Goal: Task Accomplishment & Management: Manage account settings

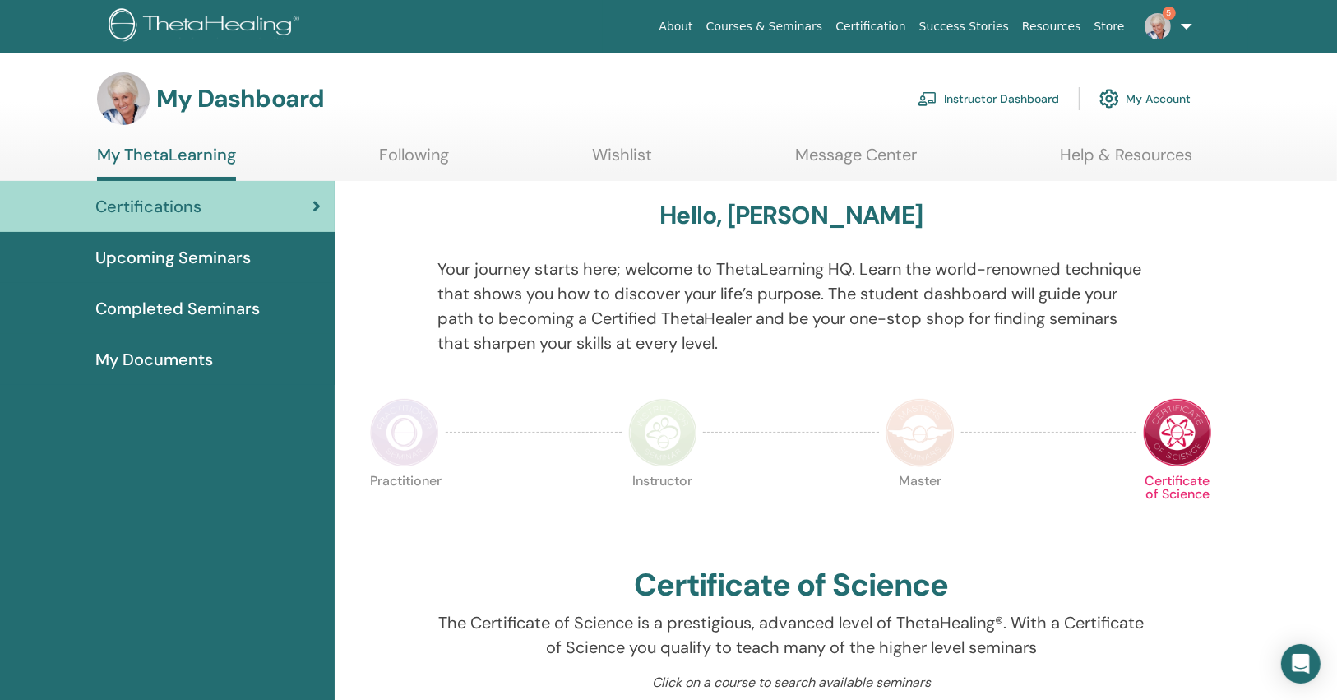
click at [1151, 19] on img at bounding box center [1157, 26] width 26 height 26
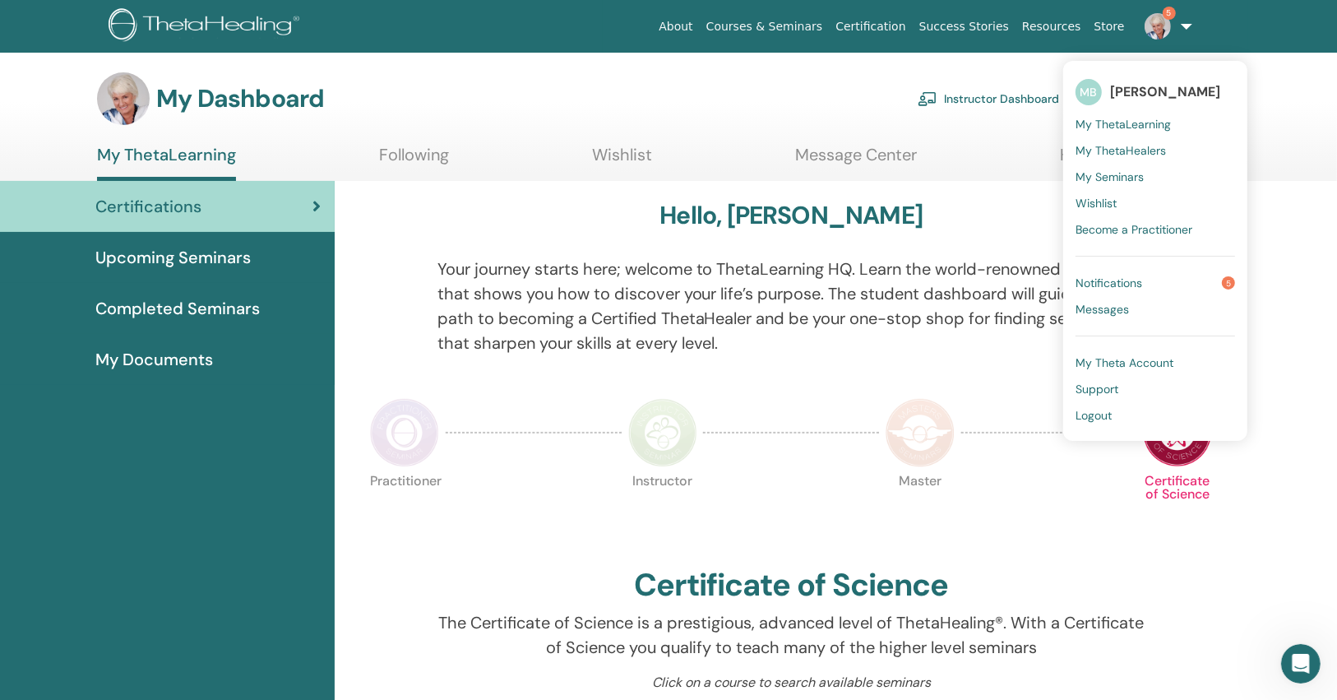
click at [1118, 286] on span "Notifications" at bounding box center [1108, 282] width 67 height 15
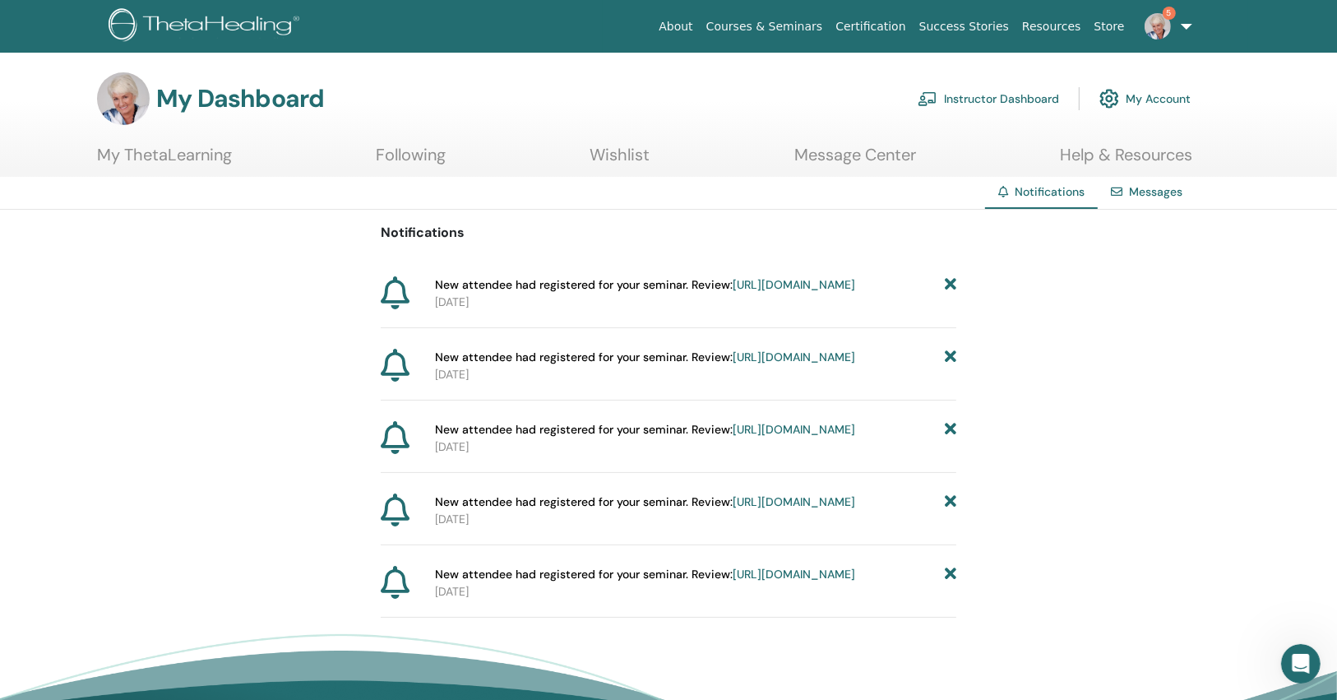
click at [949, 282] on icon at bounding box center [951, 284] width 12 height 17
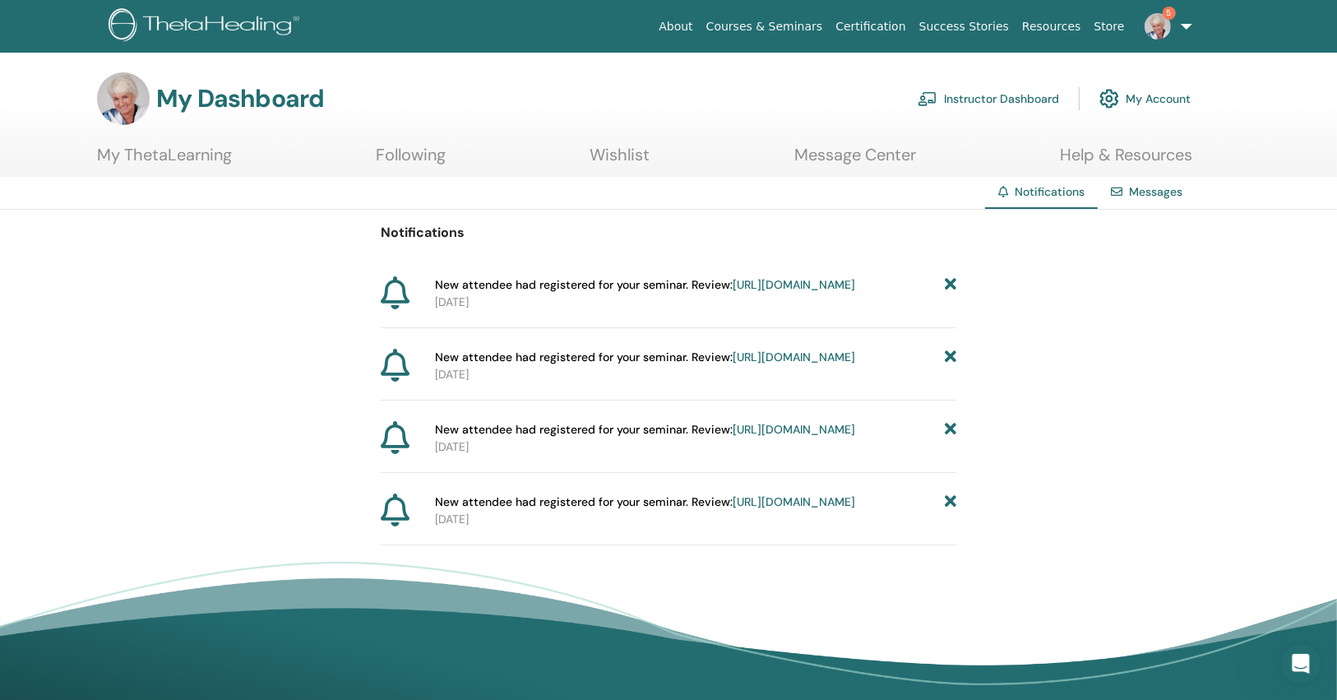
click at [949, 282] on icon at bounding box center [951, 284] width 12 height 17
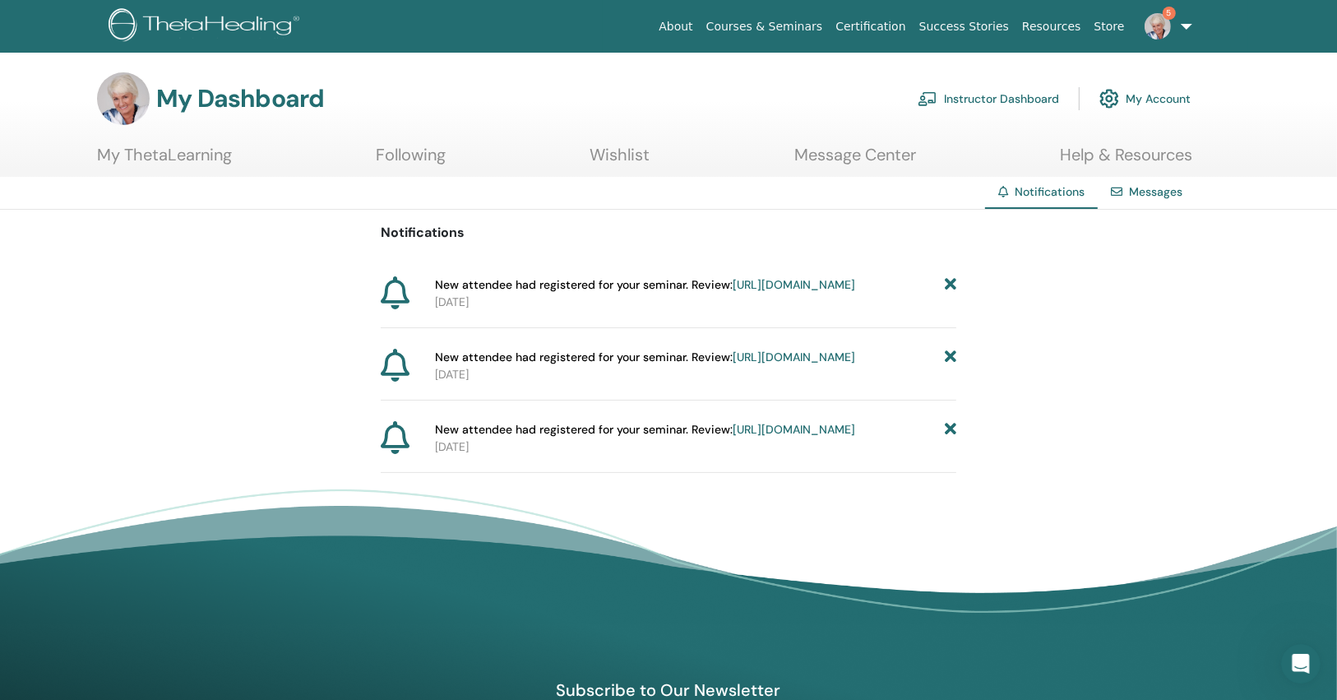
click at [949, 282] on icon at bounding box center [951, 284] width 12 height 17
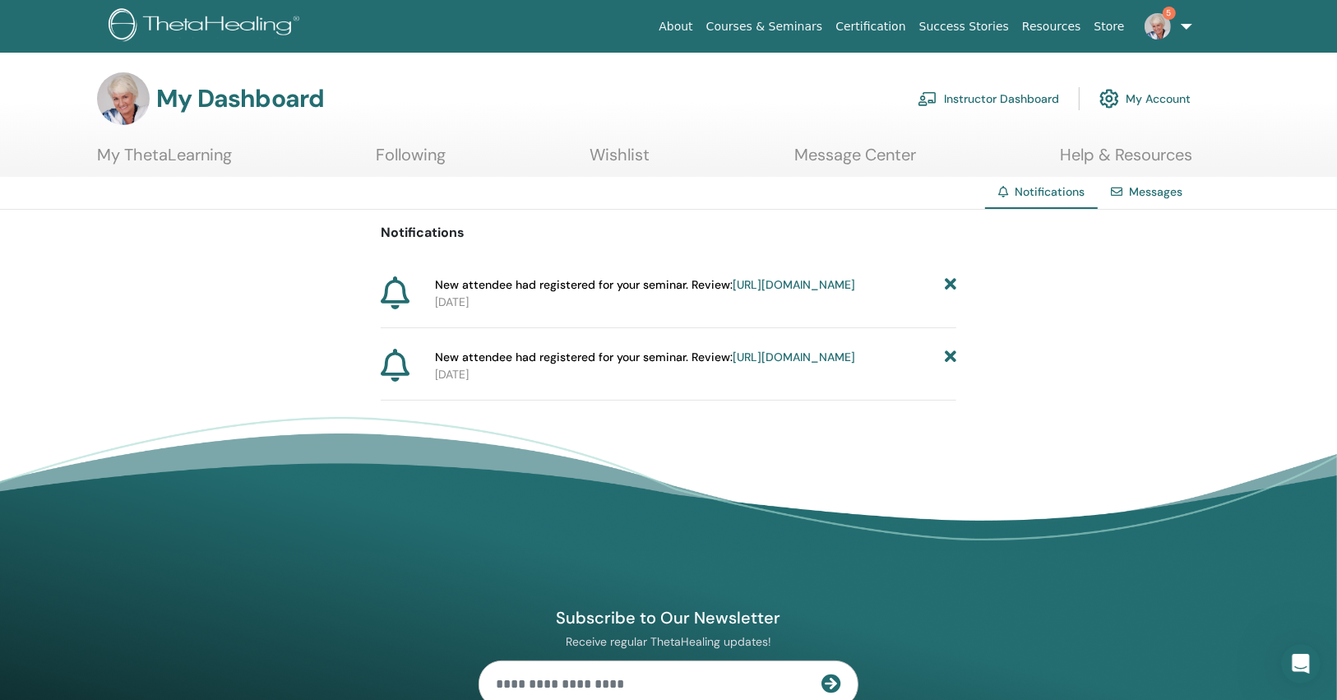
click at [949, 280] on icon at bounding box center [951, 284] width 12 height 17
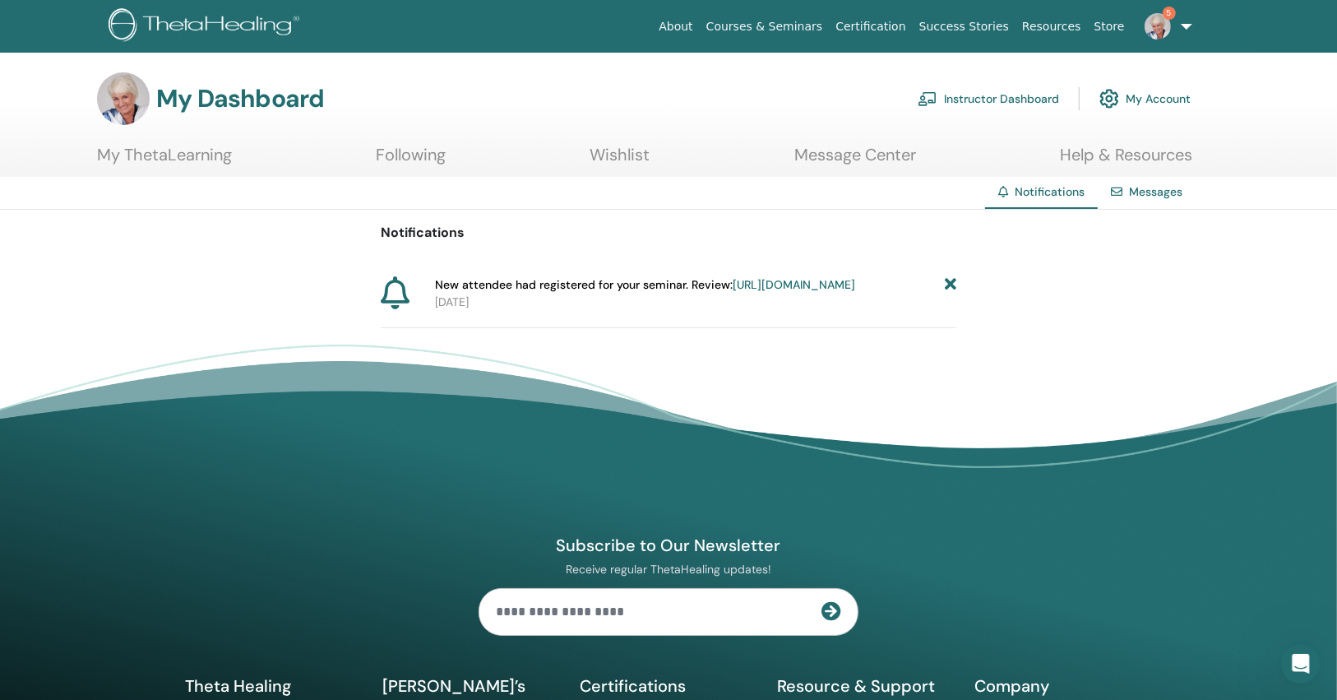
click at [949, 279] on icon at bounding box center [951, 284] width 12 height 17
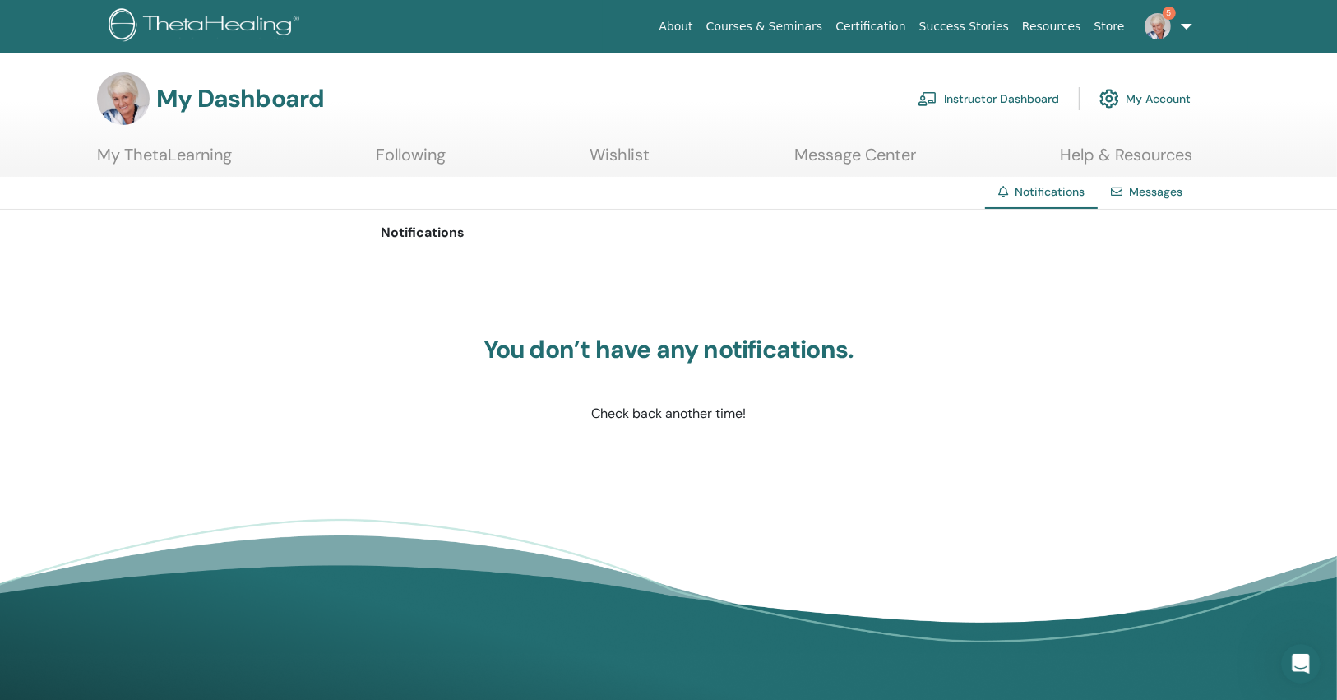
click at [961, 104] on link "Instructor Dashboard" at bounding box center [987, 99] width 141 height 36
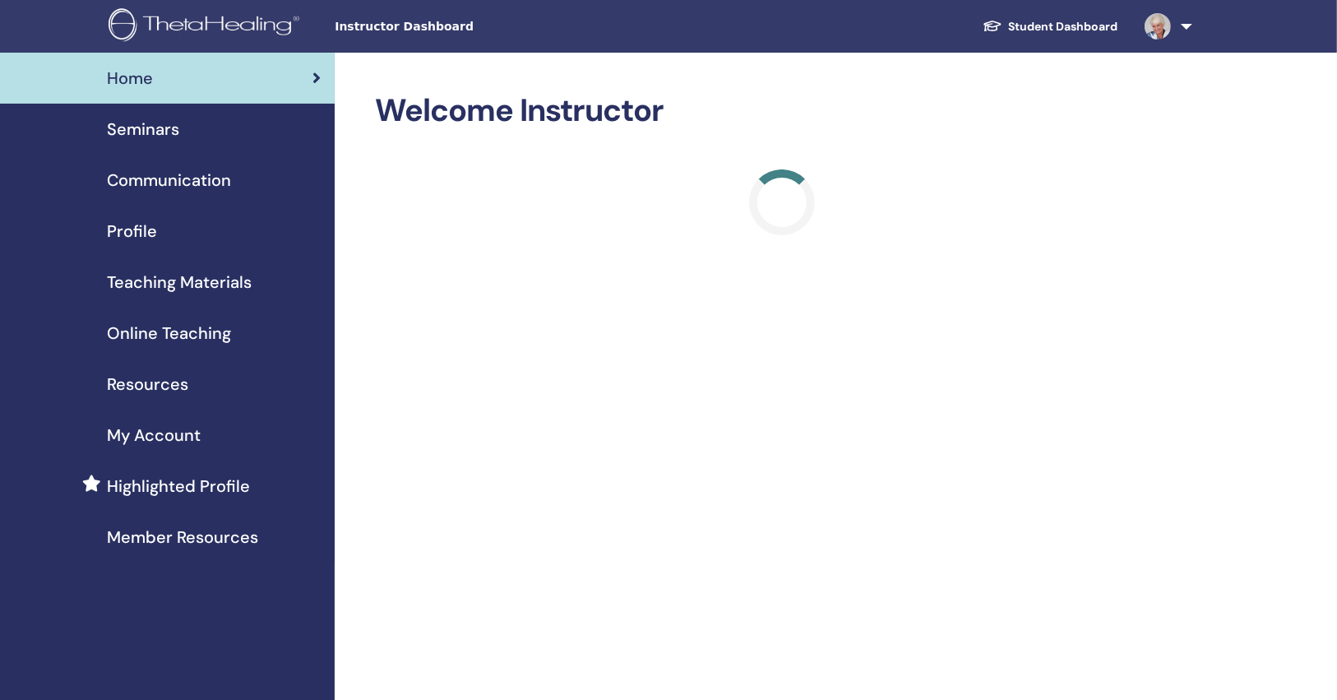
click at [167, 130] on span "Seminars" at bounding box center [143, 129] width 72 height 25
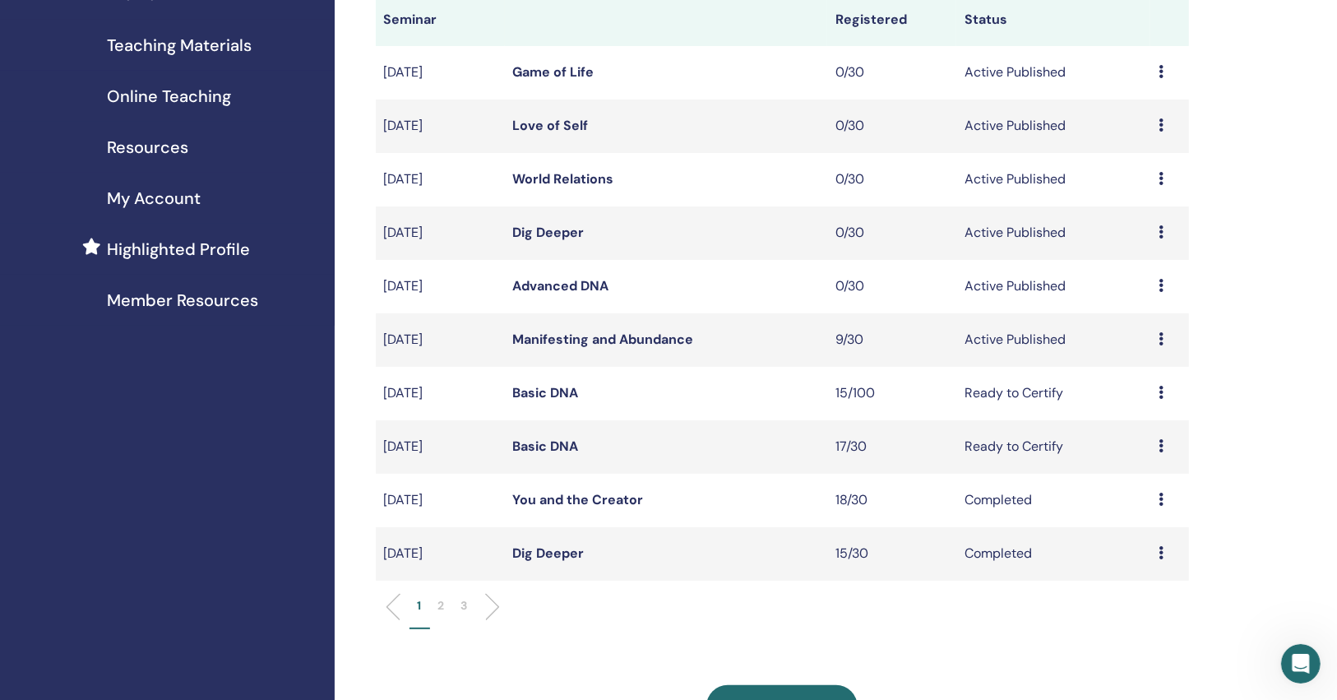
scroll to position [263, 0]
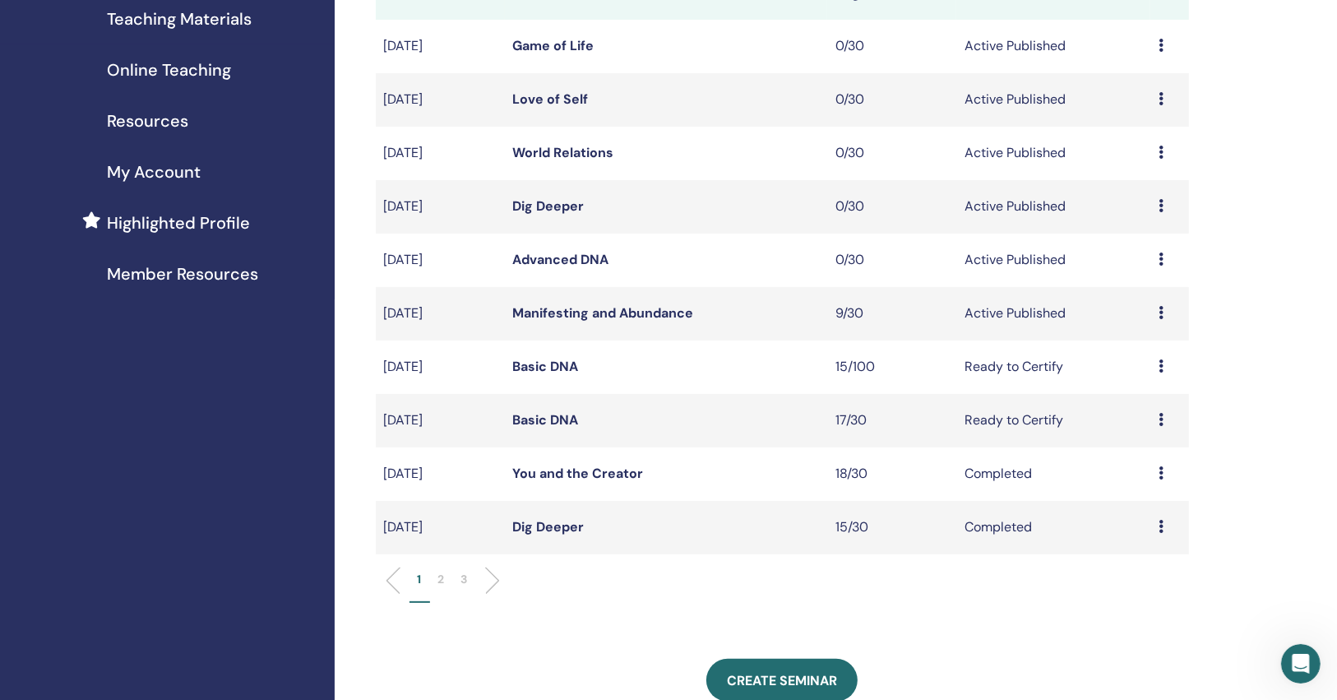
click at [627, 314] on link "Manifesting and Abundance" at bounding box center [603, 312] width 181 height 17
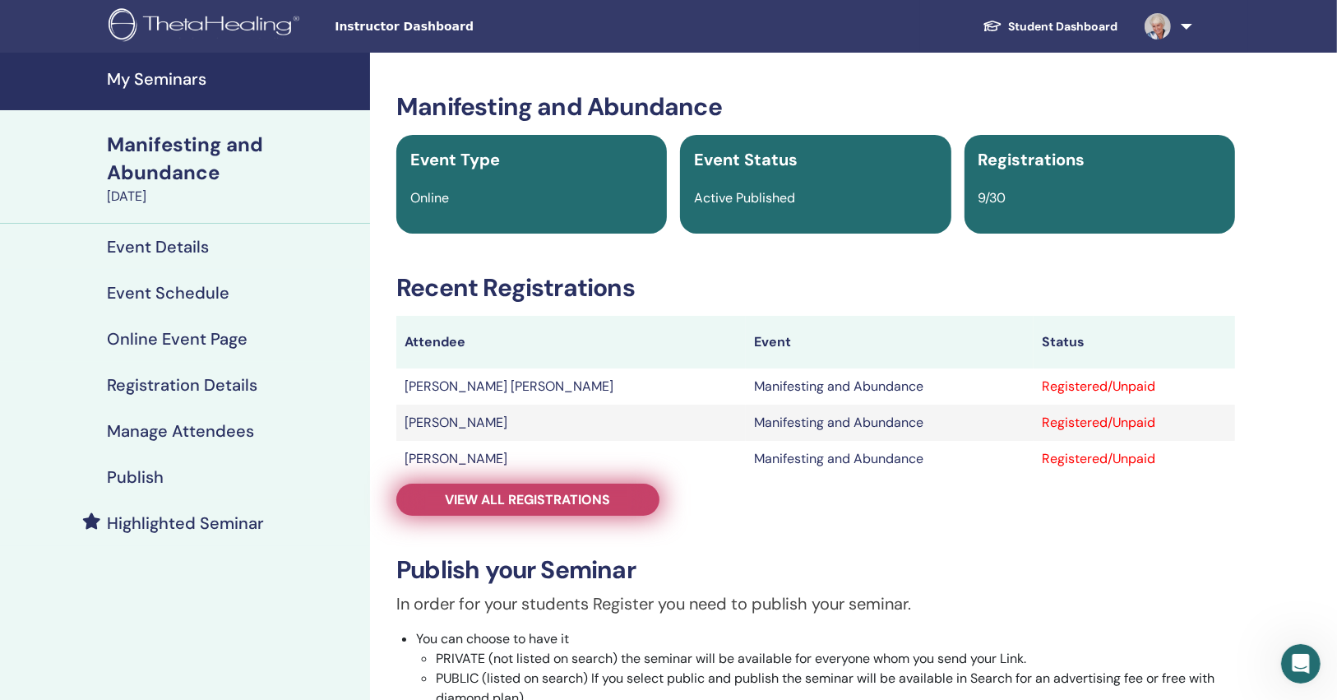
click at [622, 506] on link "View all registrations" at bounding box center [527, 499] width 263 height 32
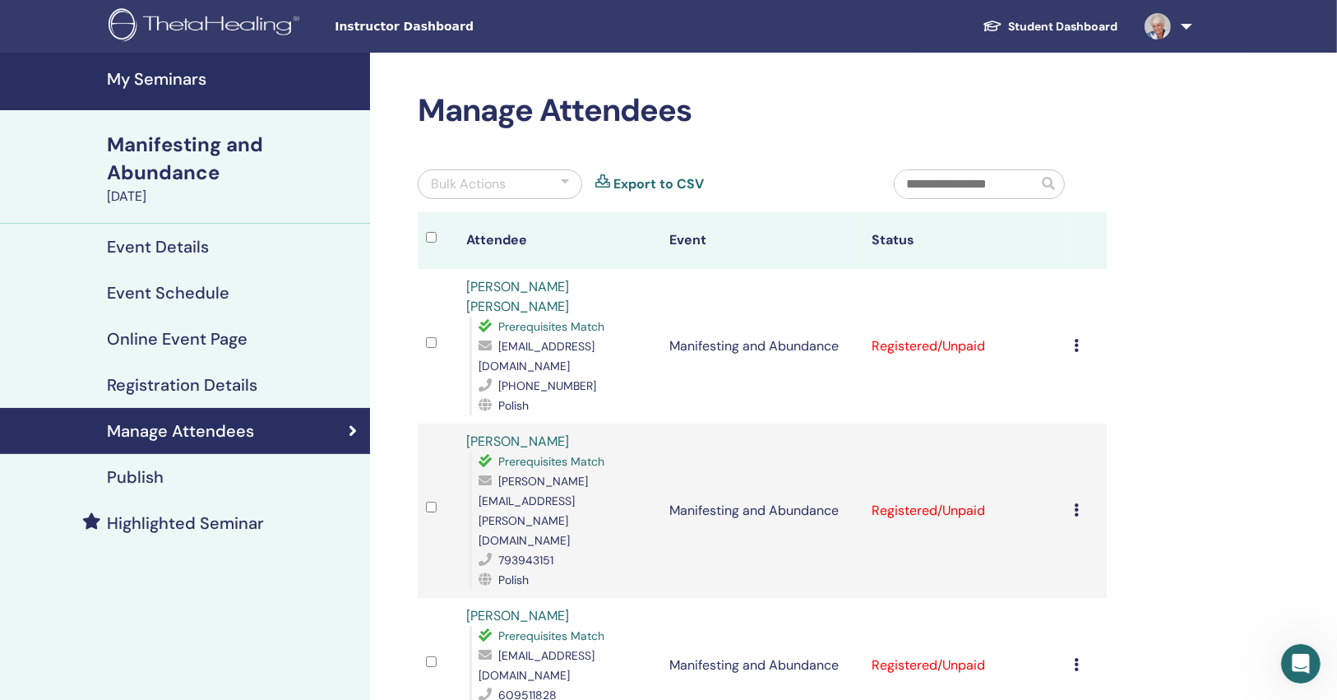
click at [566, 336] on div "[EMAIL_ADDRESS][DOMAIN_NAME]" at bounding box center [564, 355] width 173 height 39
click at [574, 339] on span "aagnichaa@gmail.com" at bounding box center [536, 356] width 116 height 35
copy span "aagnichaa@gmail.com"
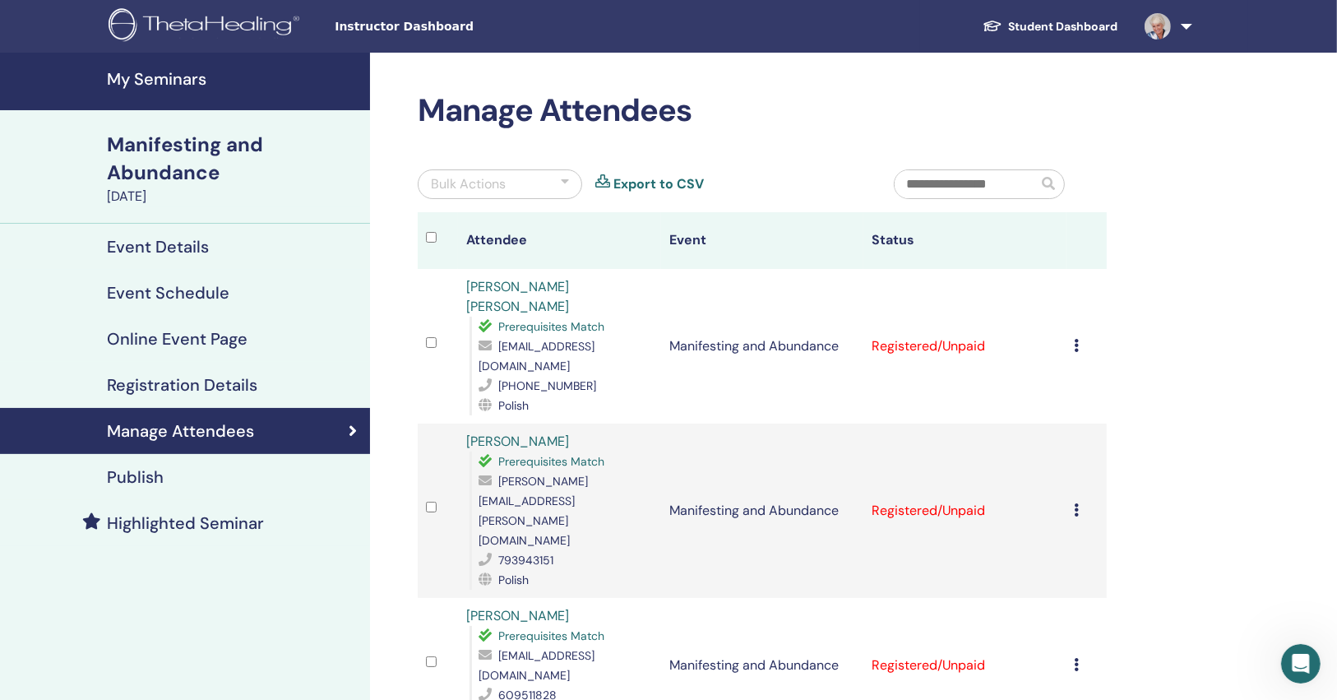
click at [1079, 339] on icon at bounding box center [1076, 345] width 5 height 13
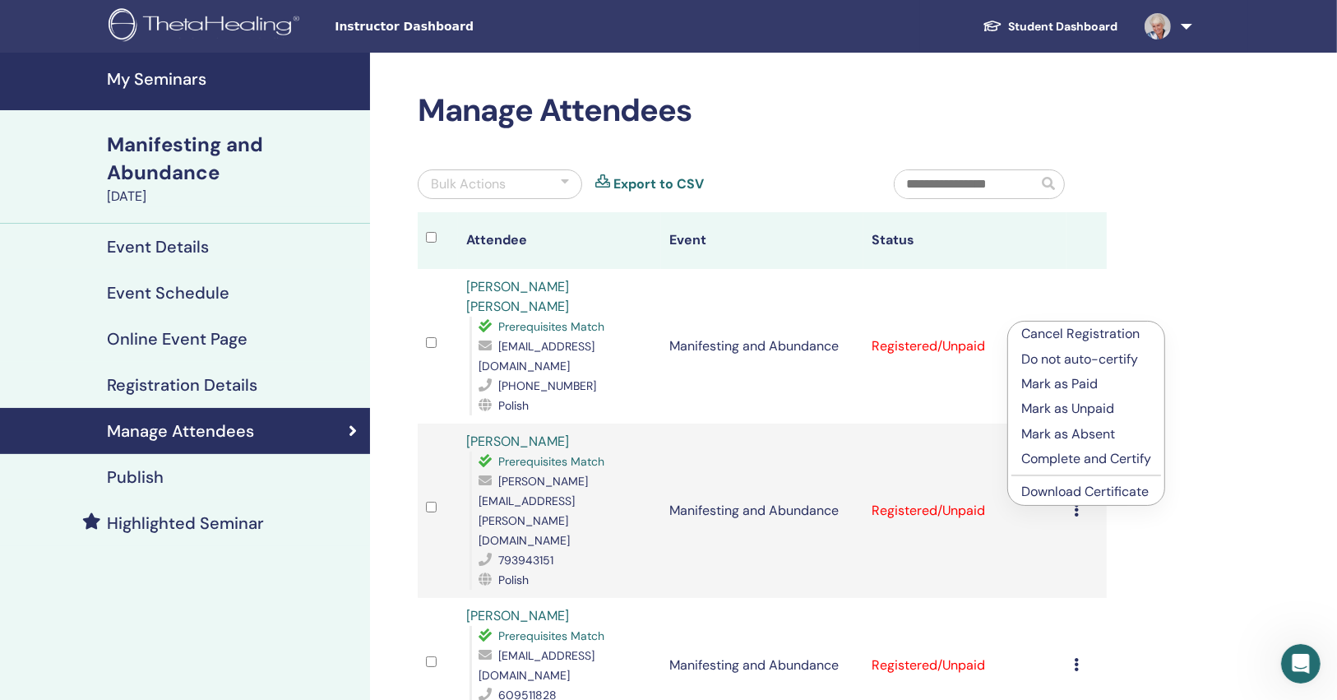
click at [1090, 494] on link "Download Certificate" at bounding box center [1084, 491] width 127 height 17
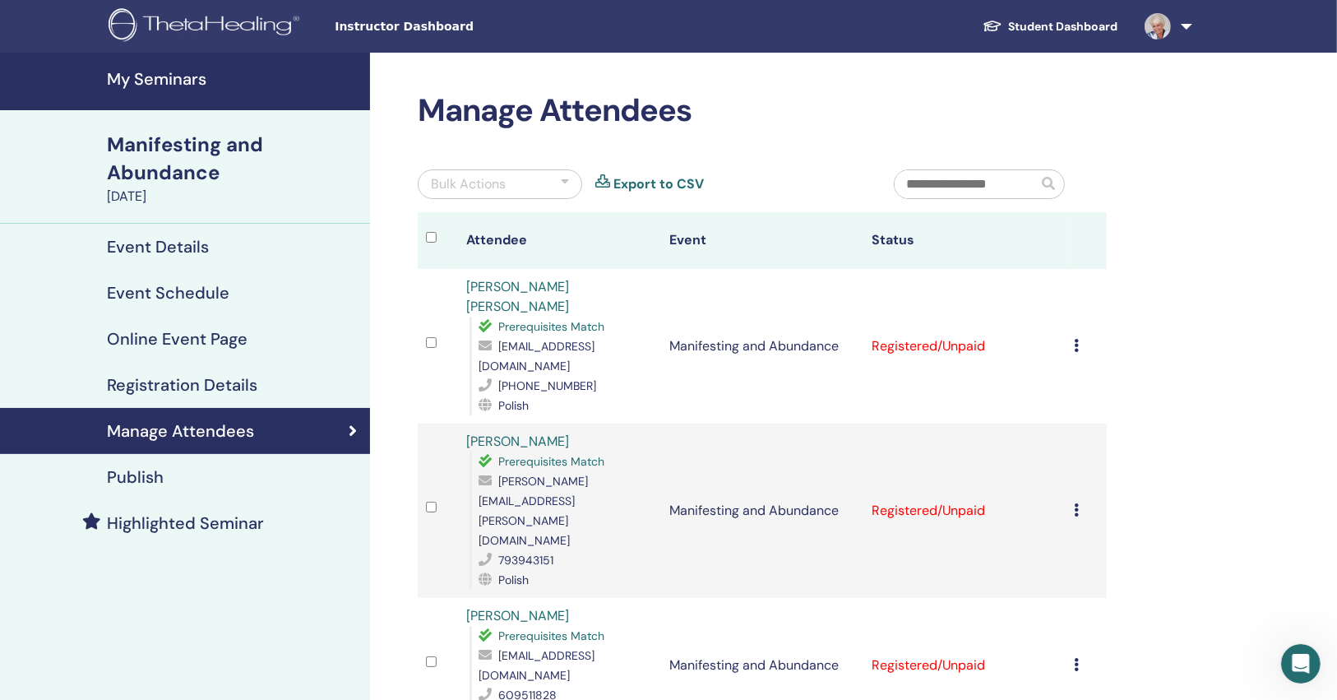
click at [571, 473] on span "jolanta.wolska@gmx.com" at bounding box center [532, 510] width 109 height 74
click at [572, 473] on span "jolanta.wolska@gmx.com" at bounding box center [532, 510] width 109 height 74
copy span "jolanta.wolska@gmx.com"
click at [1079, 503] on icon at bounding box center [1076, 509] width 5 height 13
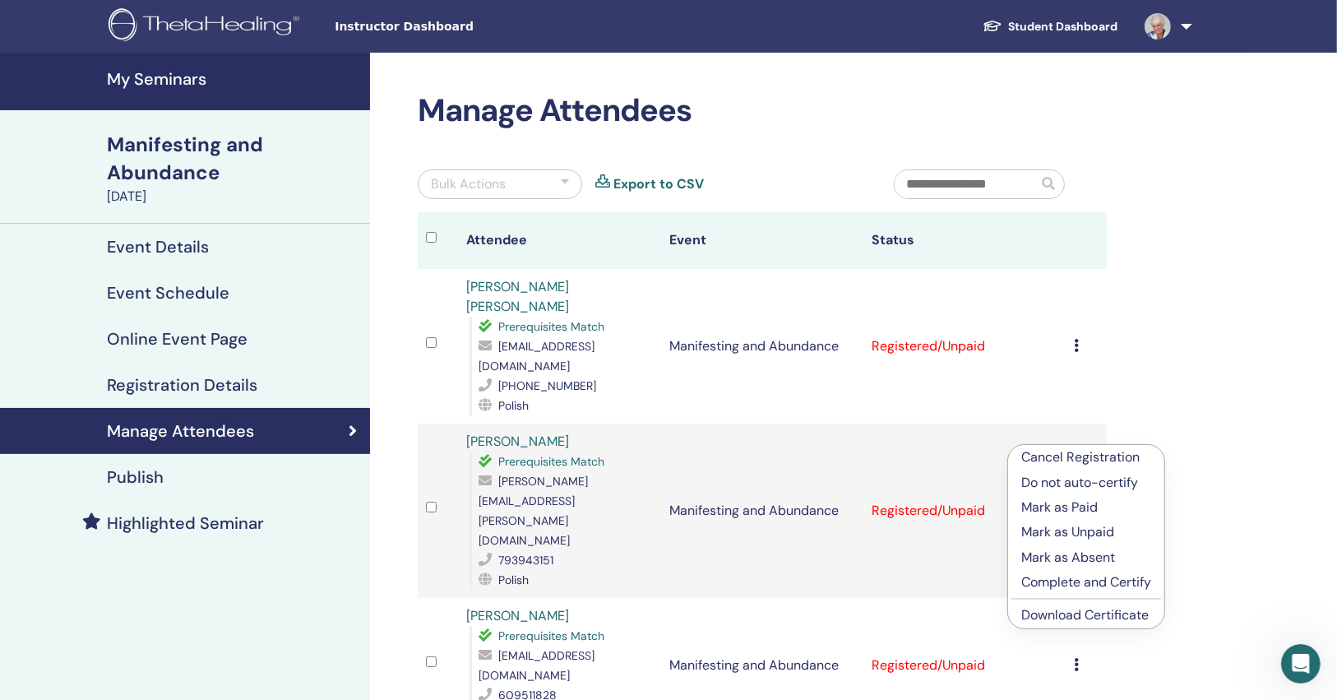
click at [1051, 617] on link "Download Certificate" at bounding box center [1084, 614] width 127 height 17
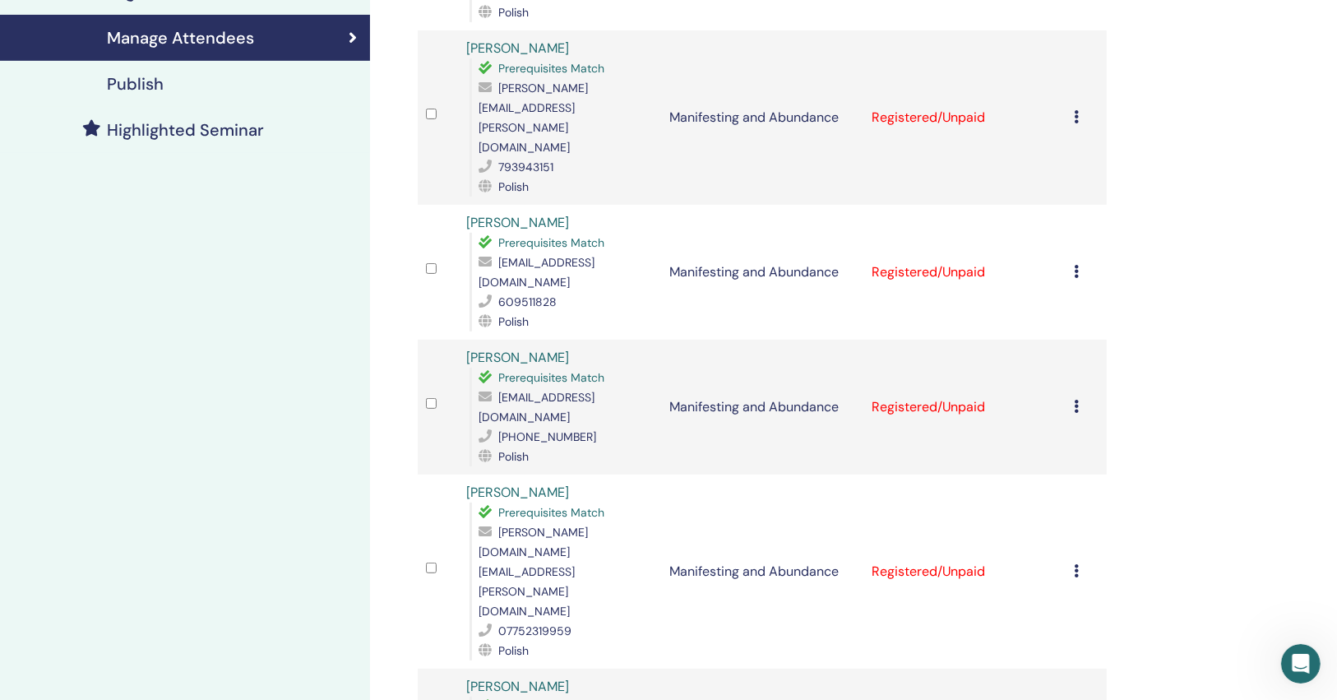
scroll to position [395, 0]
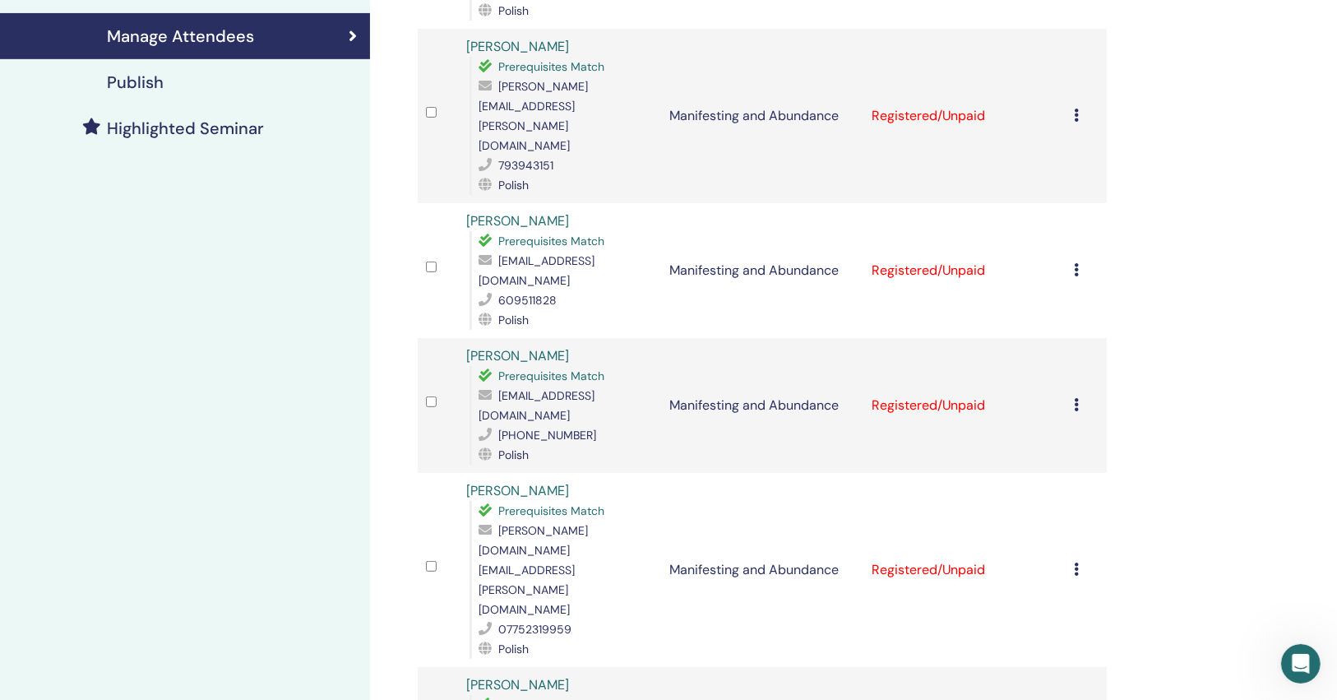
click at [1075, 263] on icon at bounding box center [1076, 269] width 5 height 13
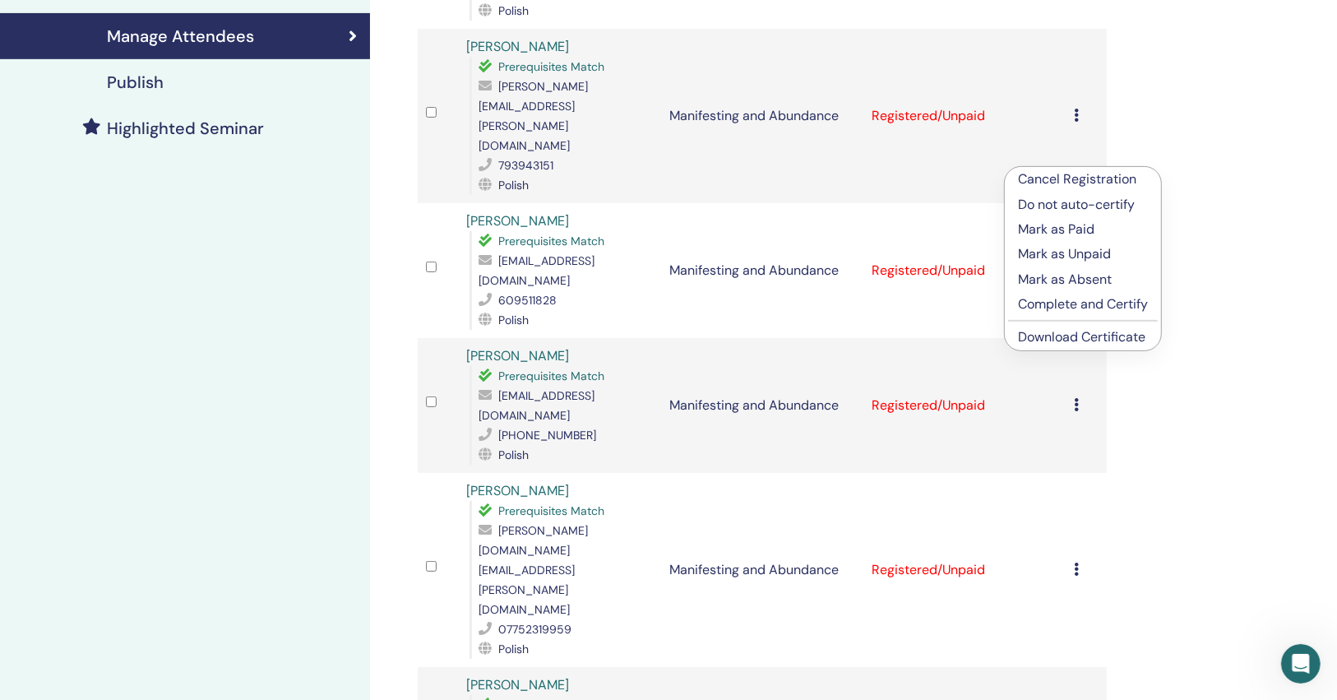
click at [1032, 344] on link "Download Certificate" at bounding box center [1081, 336] width 127 height 17
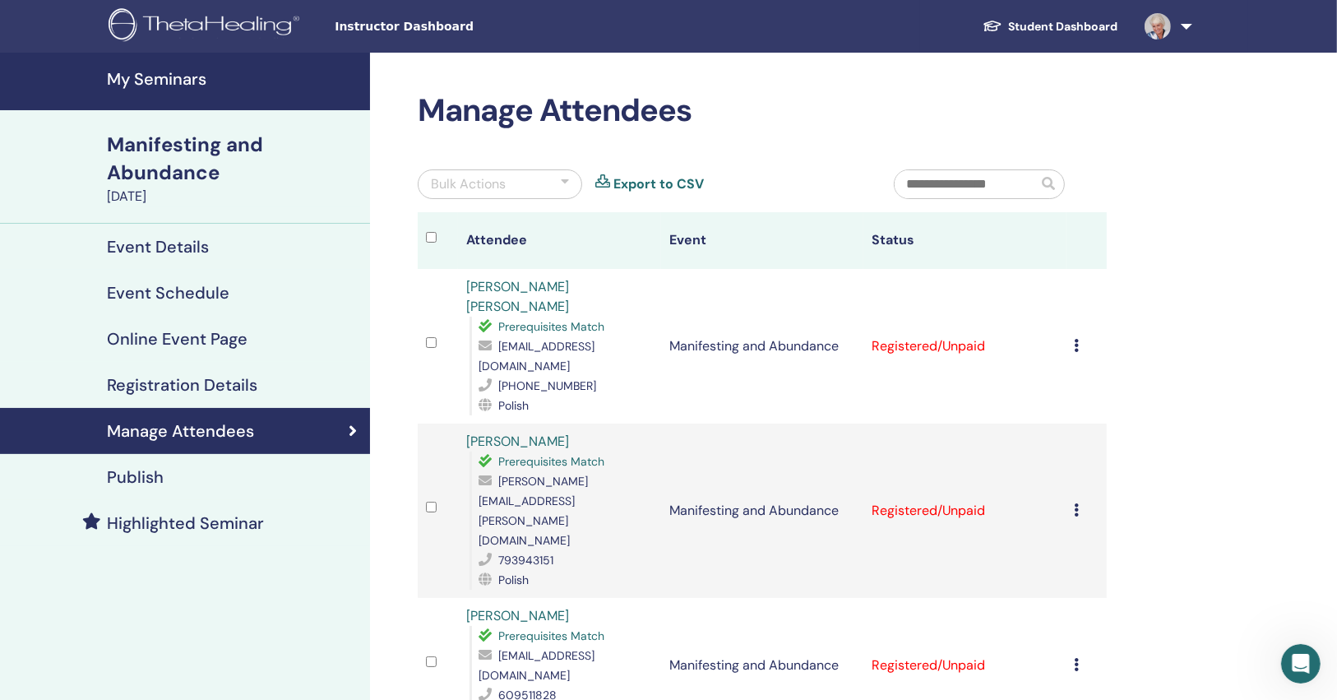
scroll to position [132, 0]
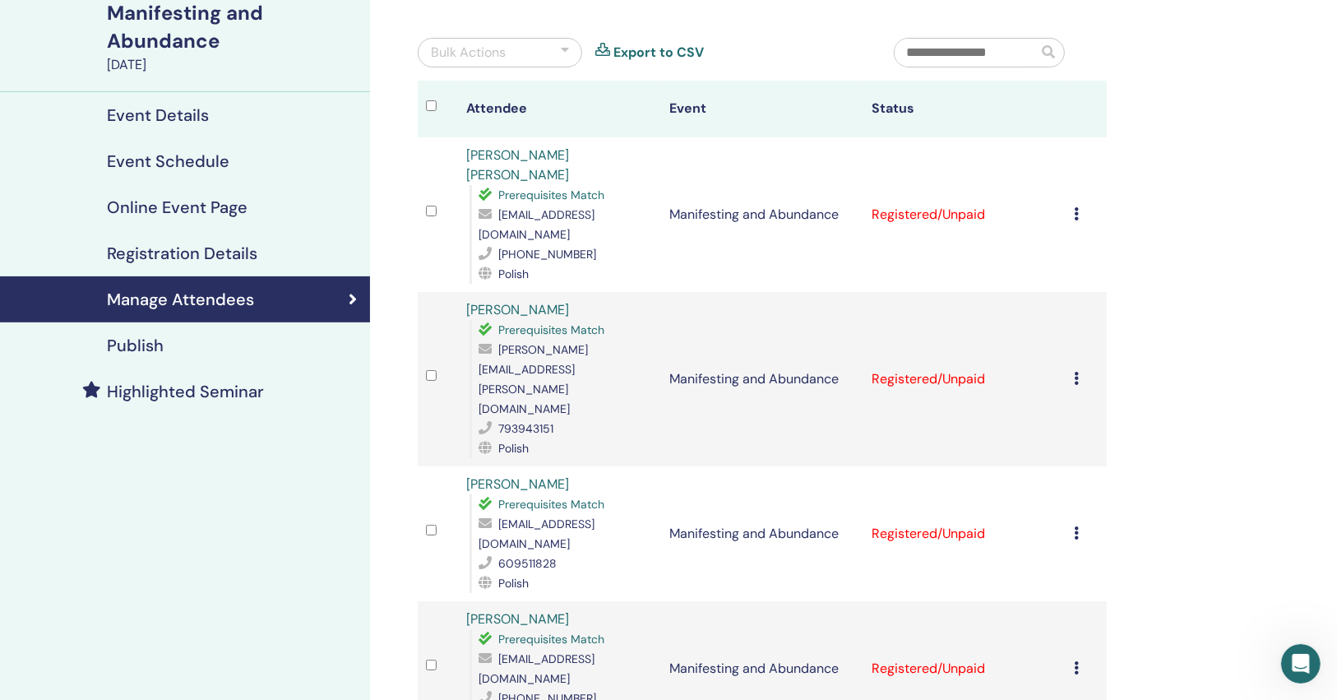
click at [582, 516] on span "naturazycia@icloud.com" at bounding box center [536, 533] width 116 height 35
copy span "naturazycia@icloud.com"
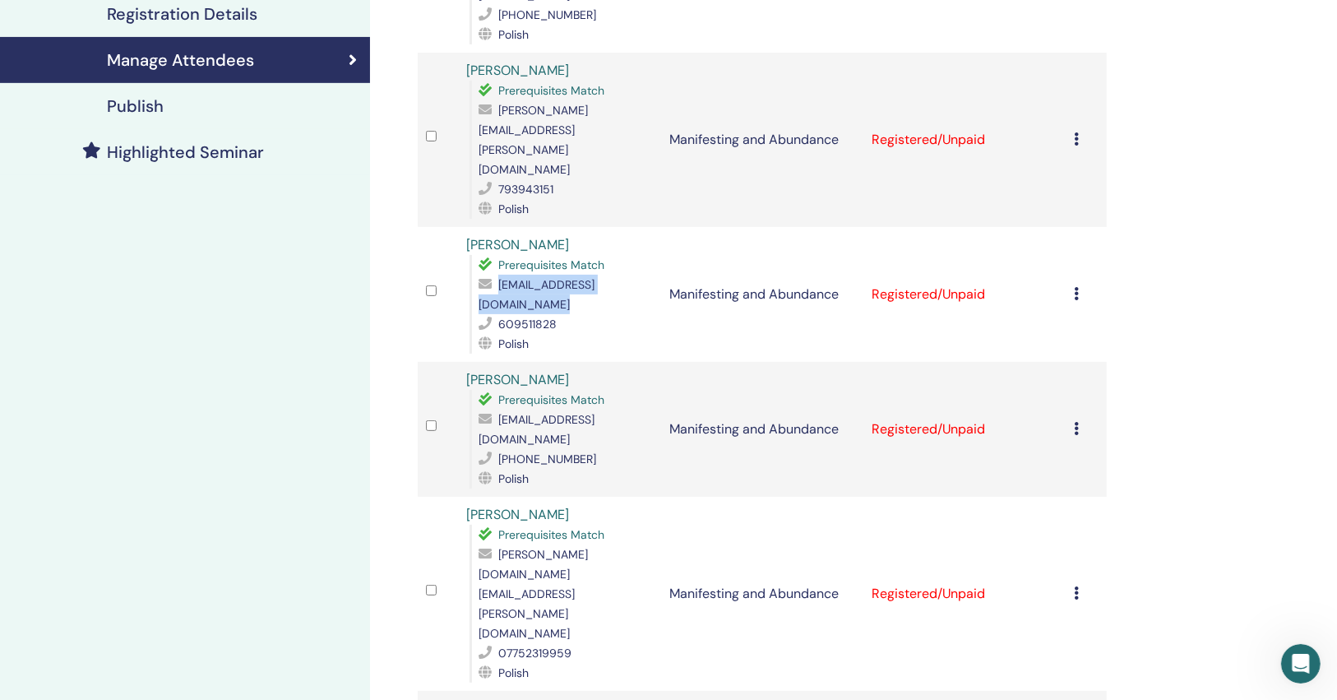
scroll to position [395, 0]
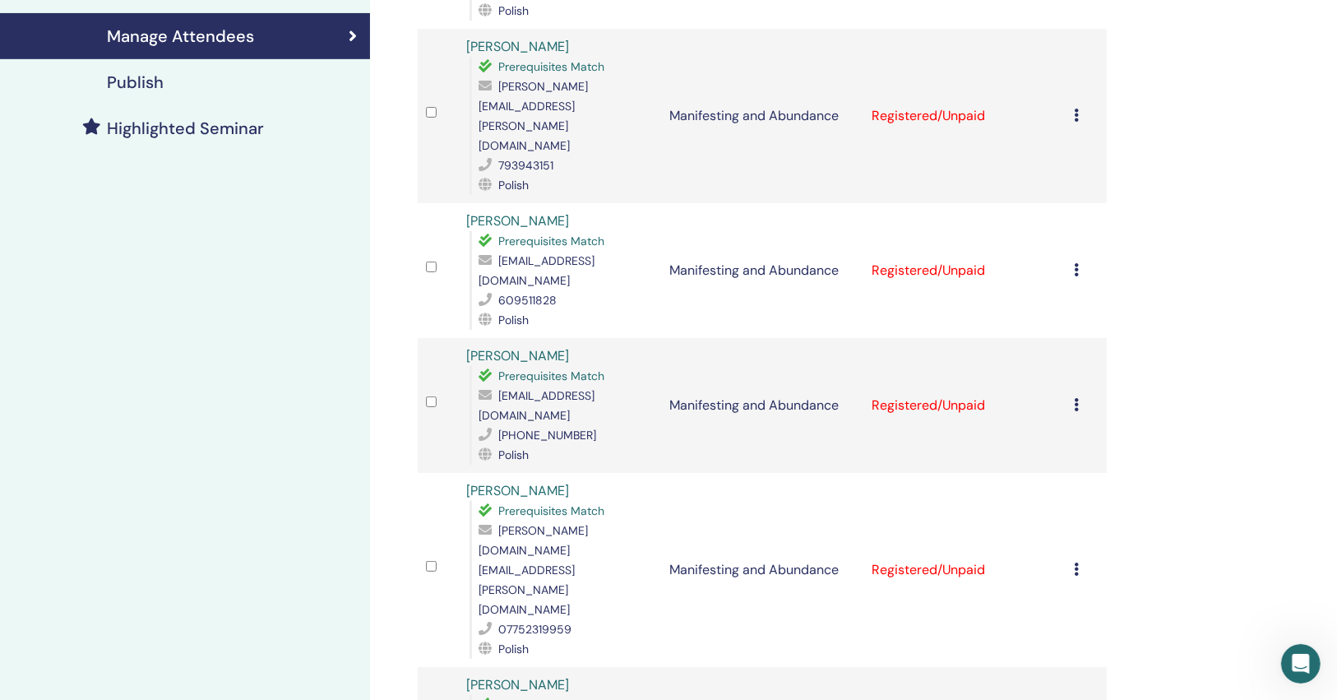
click at [594, 388] on span "ak.bodyclinic@gmail.com" at bounding box center [536, 405] width 116 height 35
copy span "ak.bodyclinic@gmail.com"
click at [1077, 398] on icon at bounding box center [1076, 404] width 5 height 13
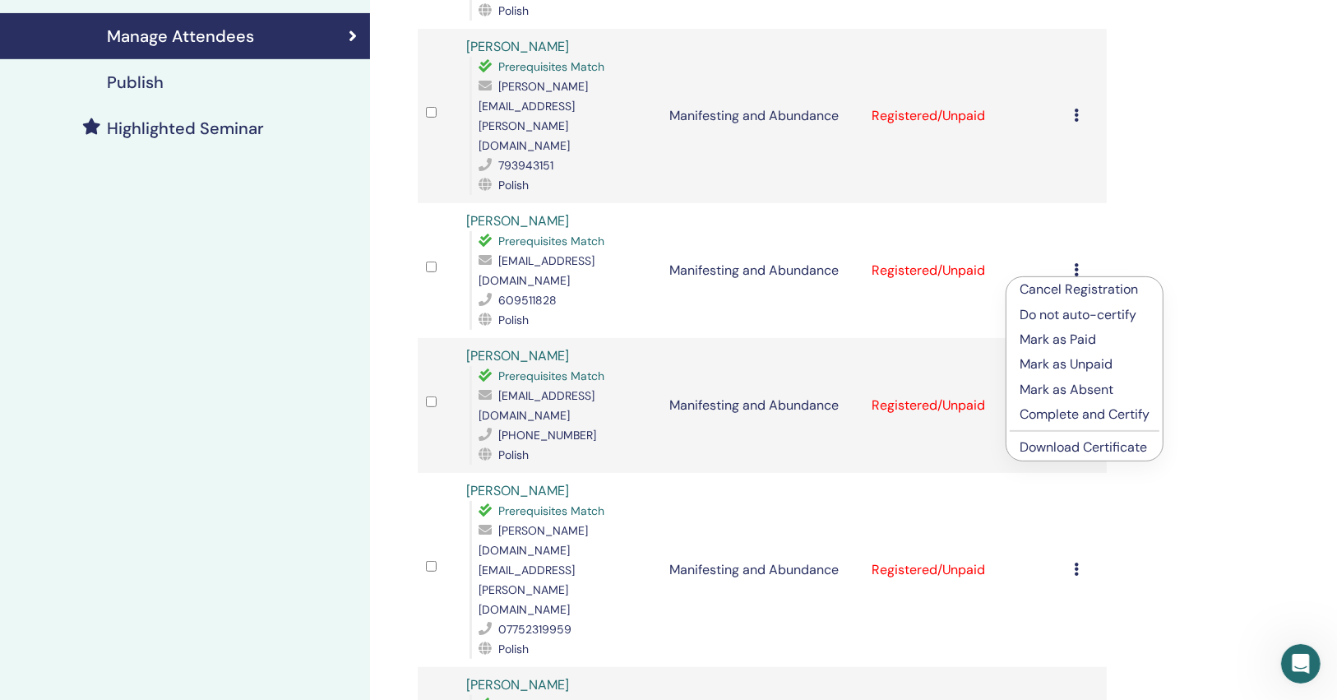
click at [1047, 438] on link "Download Certificate" at bounding box center [1082, 446] width 127 height 17
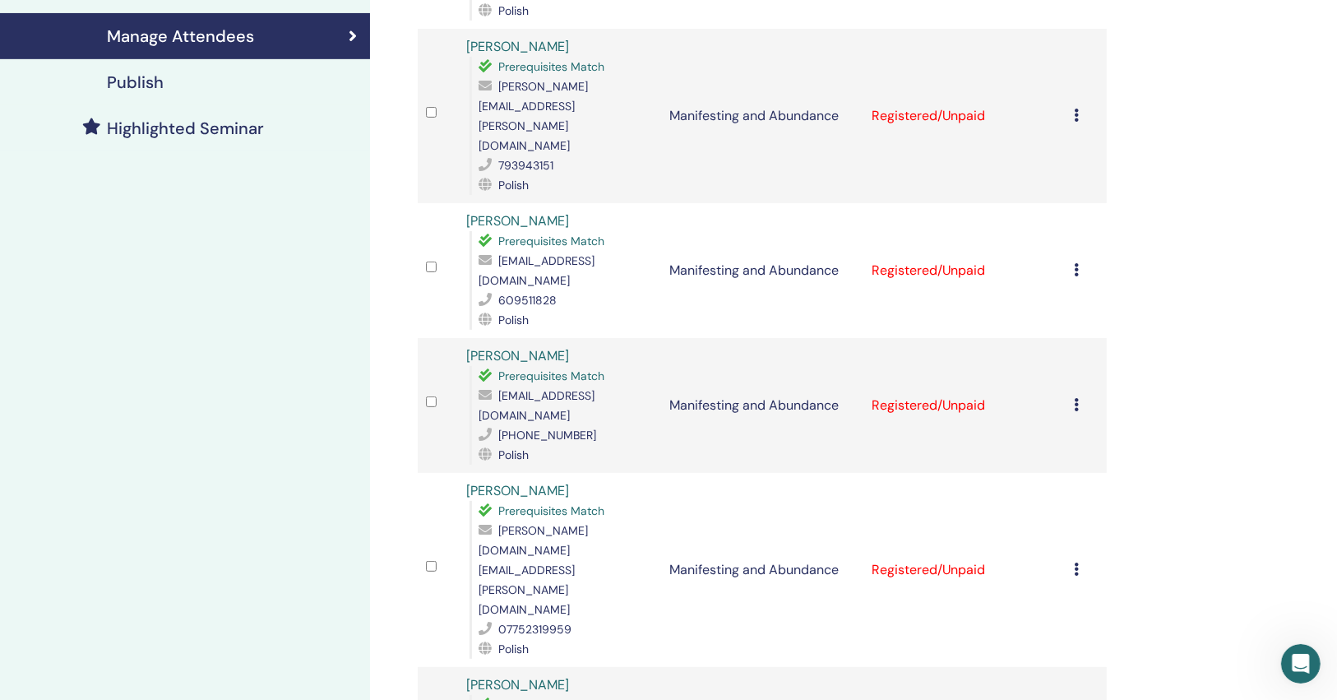
scroll to position [526, 0]
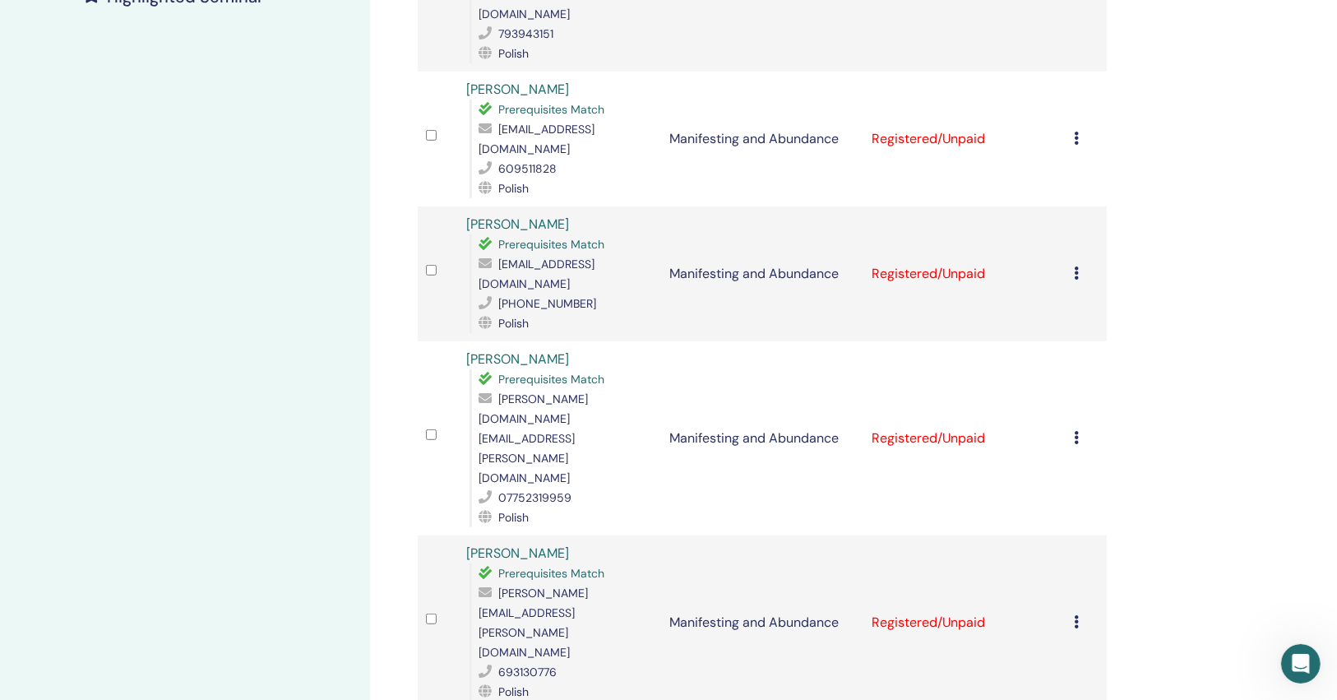
click at [584, 391] on span "magdalena.cieslak.uk@gmail.com" at bounding box center [532, 438] width 109 height 94
copy span "magdalena.cieslak.uk@gmail.com"
click at [567, 256] on span "ak.bodyclinic@gmail.com" at bounding box center [536, 273] width 116 height 35
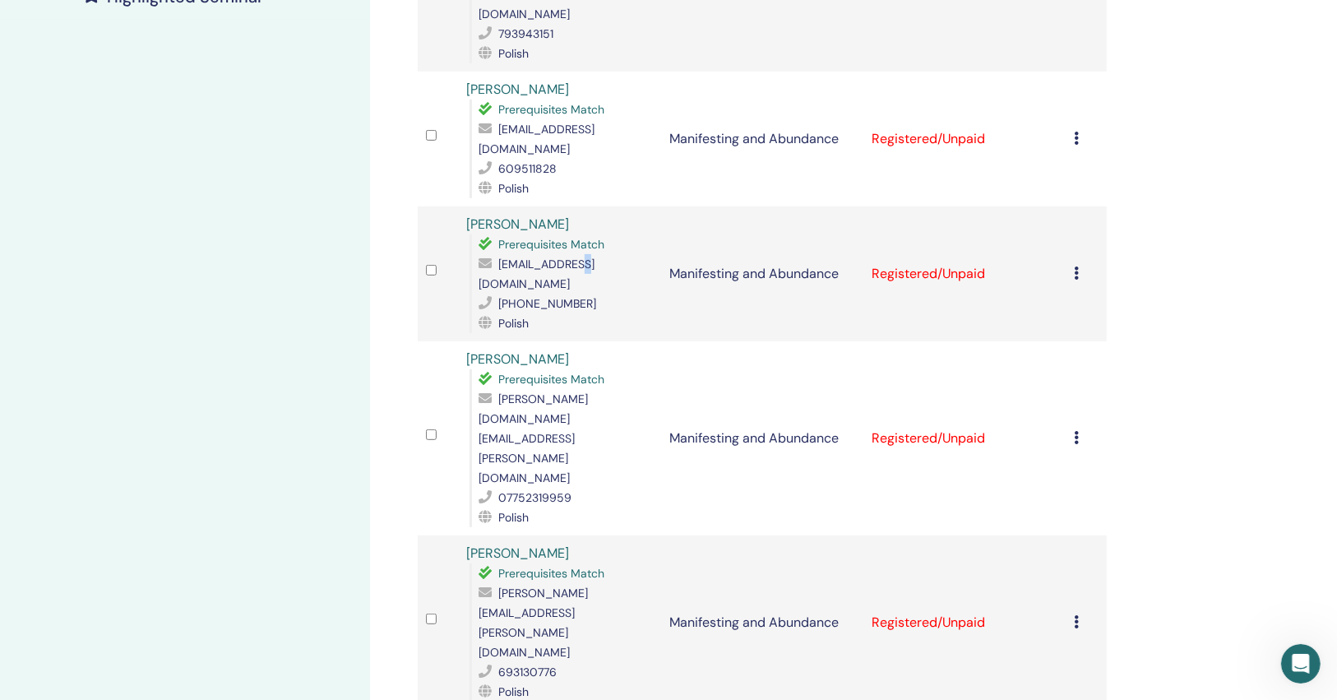
click at [567, 256] on span "ak.bodyclinic@gmail.com" at bounding box center [536, 273] width 116 height 35
click at [566, 256] on span "ak.bodyclinic@gmail.com" at bounding box center [536, 273] width 116 height 35
copy span "ak.bodyclinic@gmail.com"
click at [588, 391] on span "magdalena.cieslak.uk@gmail.com" at bounding box center [532, 438] width 109 height 94
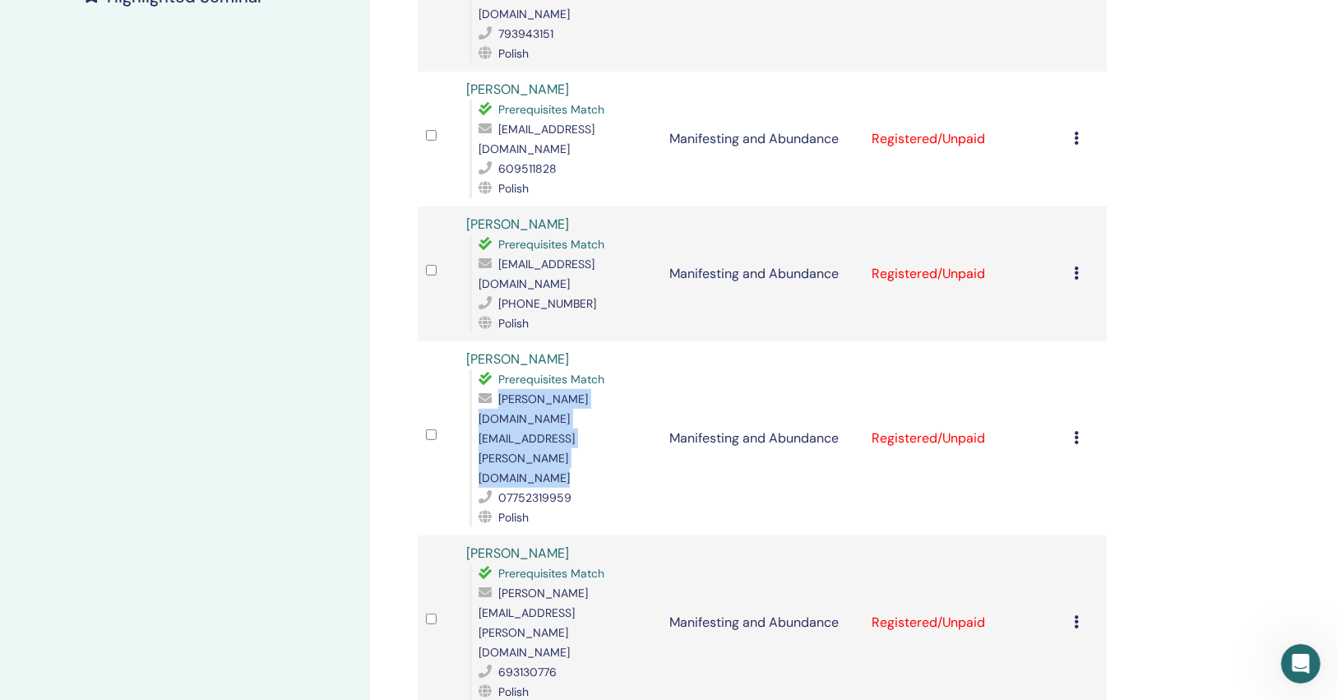
click at [588, 391] on span "magdalena.cieslak.uk@gmail.com" at bounding box center [532, 438] width 109 height 94
copy span "magdalena.cieslak.uk@gmail.com"
click at [1074, 431] on icon at bounding box center [1076, 437] width 5 height 13
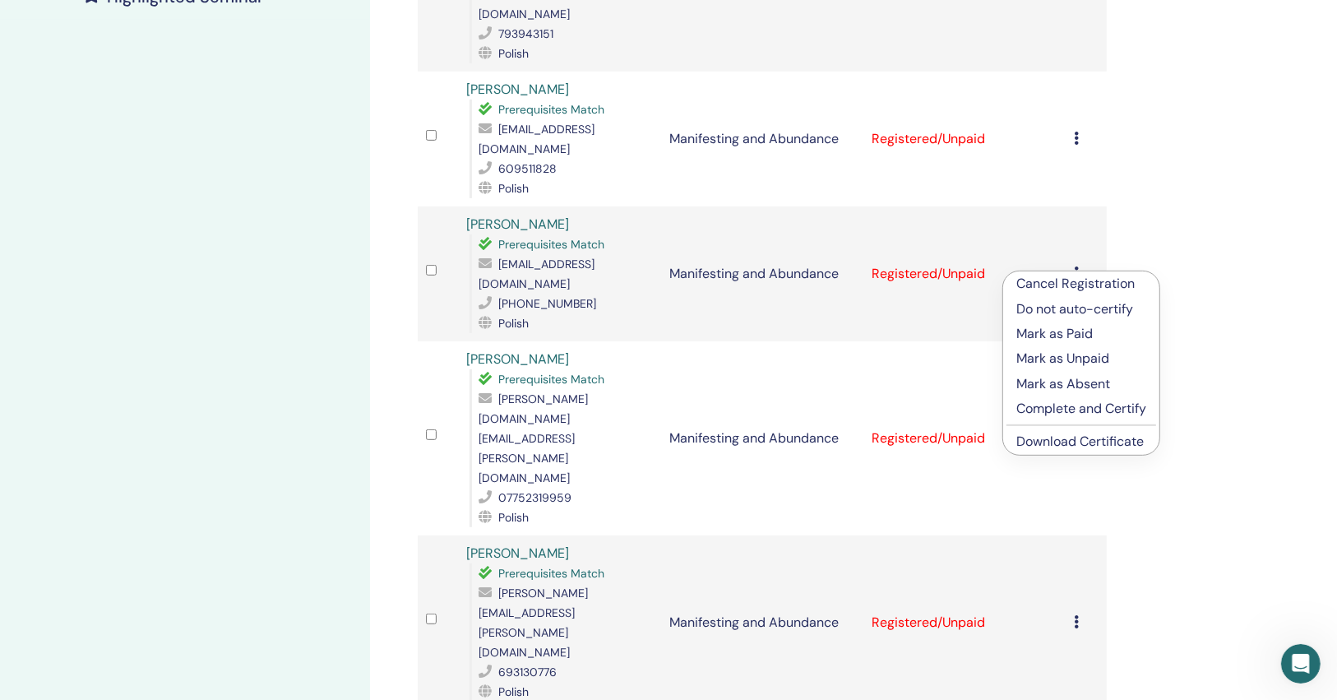
click at [1032, 446] on link "Download Certificate" at bounding box center [1079, 440] width 127 height 17
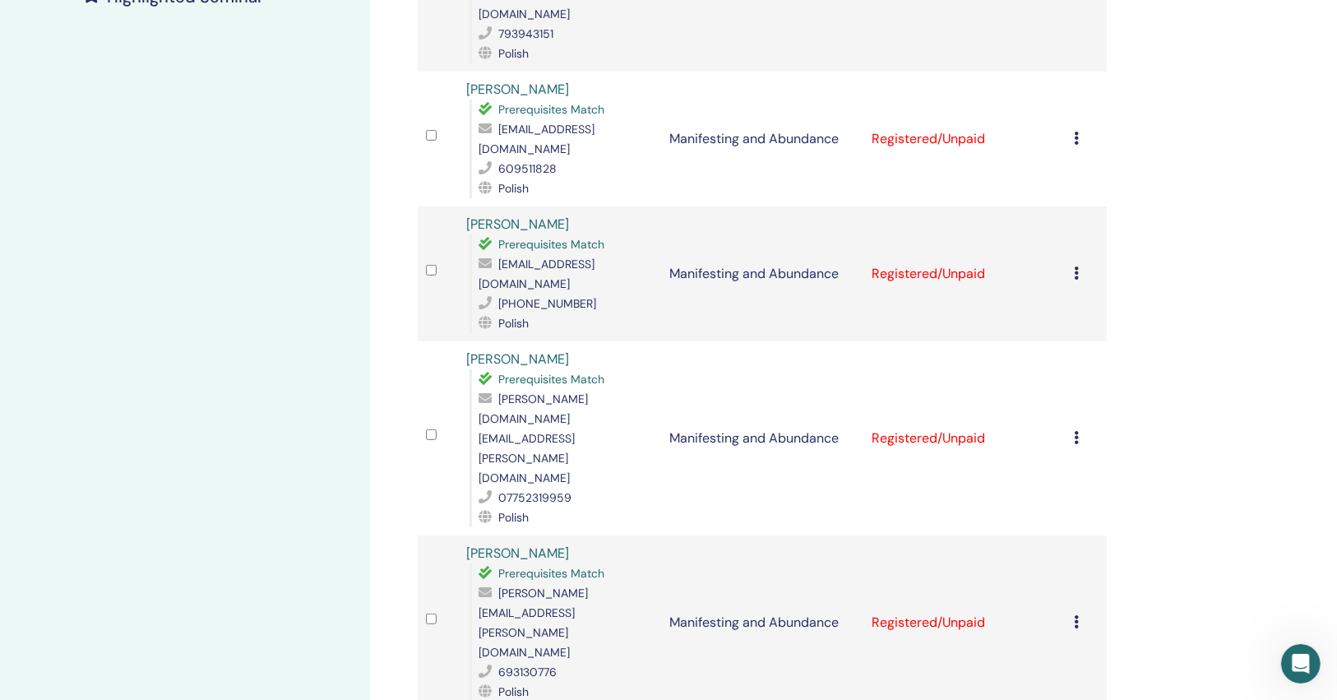
click at [542, 389] on div "magdalena.cieslak.uk@gmail.com" at bounding box center [564, 438] width 173 height 99
copy div "magdalena.cieslak.uk@gmail.com"
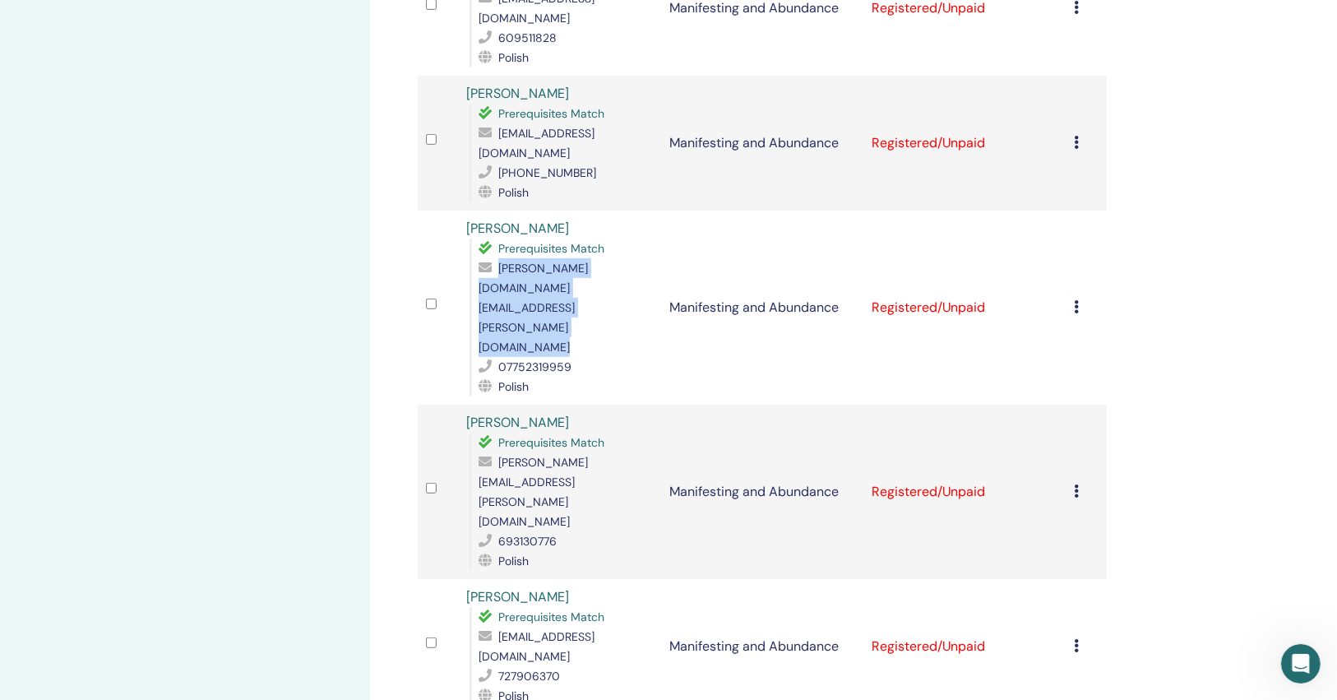
scroll to position [658, 0]
click at [588, 454] on span "popiolek.agnieszka@gmail.com" at bounding box center [532, 491] width 109 height 74
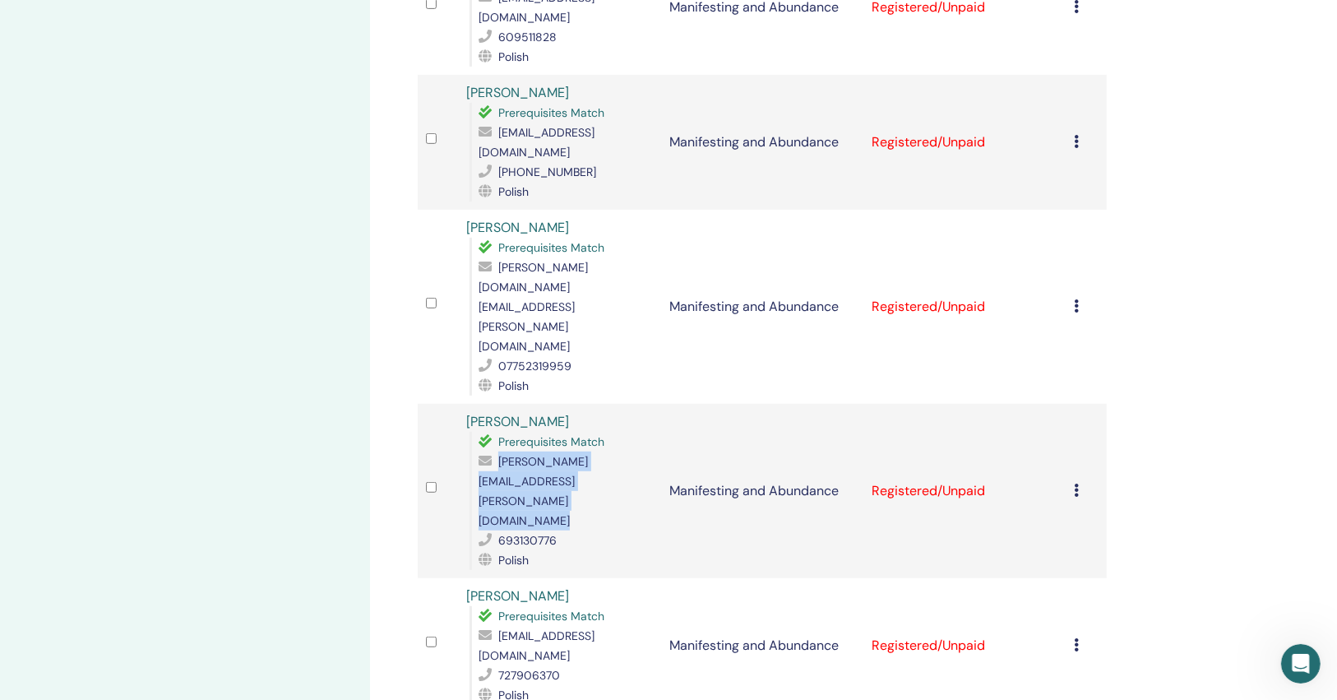
click at [588, 454] on span "popiolek.agnieszka@gmail.com" at bounding box center [532, 491] width 109 height 74
copy span "popiolek.agnieszka@gmail.com"
click at [1079, 481] on div "Cancel Registration Do not auto-certify Mark as Paid Mark as Unpaid Mark as Abs…" at bounding box center [1086, 491] width 24 height 20
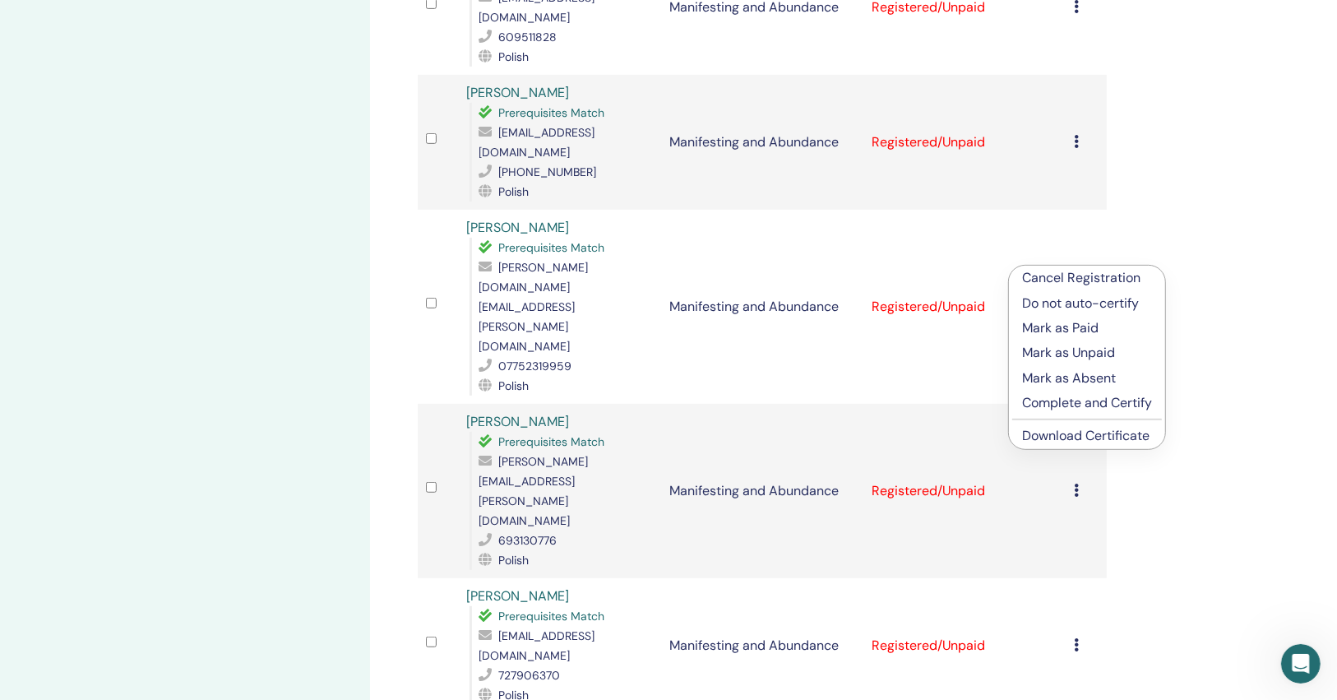
drag, startPoint x: 1055, startPoint y: 424, endPoint x: 1055, endPoint y: 409, distance: 14.8
click at [1053, 424] on li "Download Certificate" at bounding box center [1087, 435] width 156 height 25
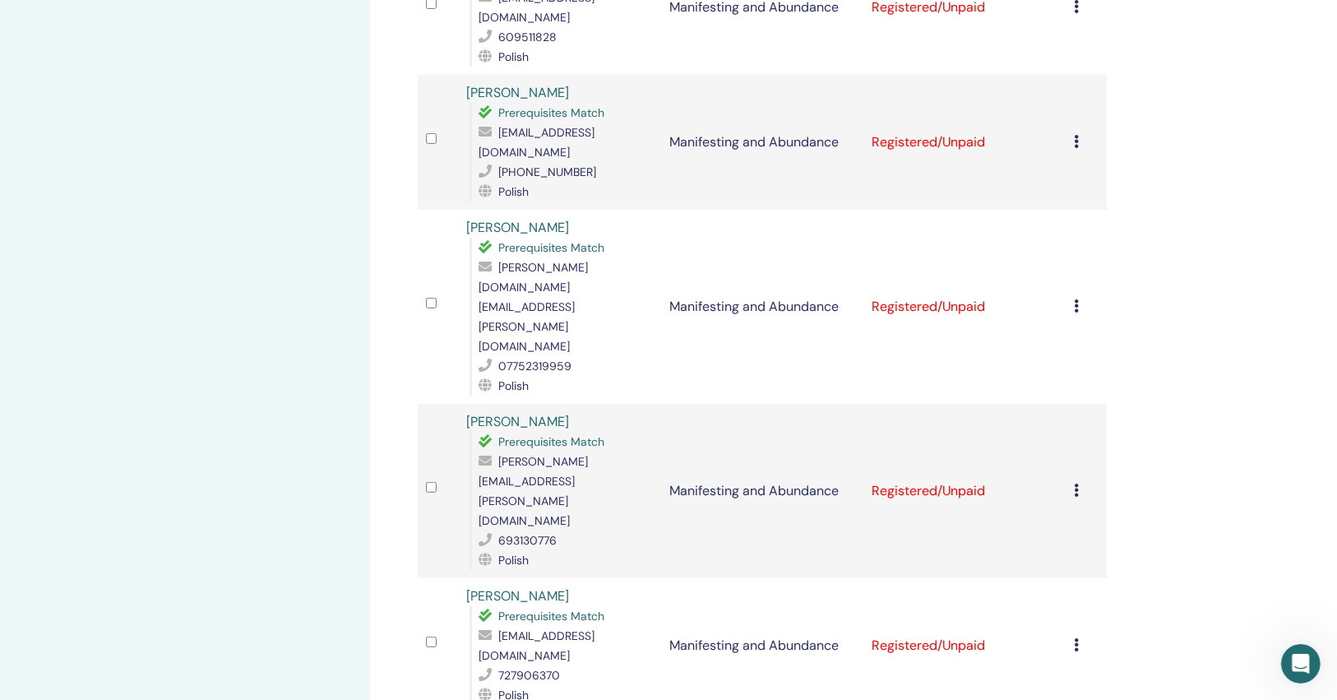
click at [1078, 299] on icon at bounding box center [1076, 305] width 5 height 13
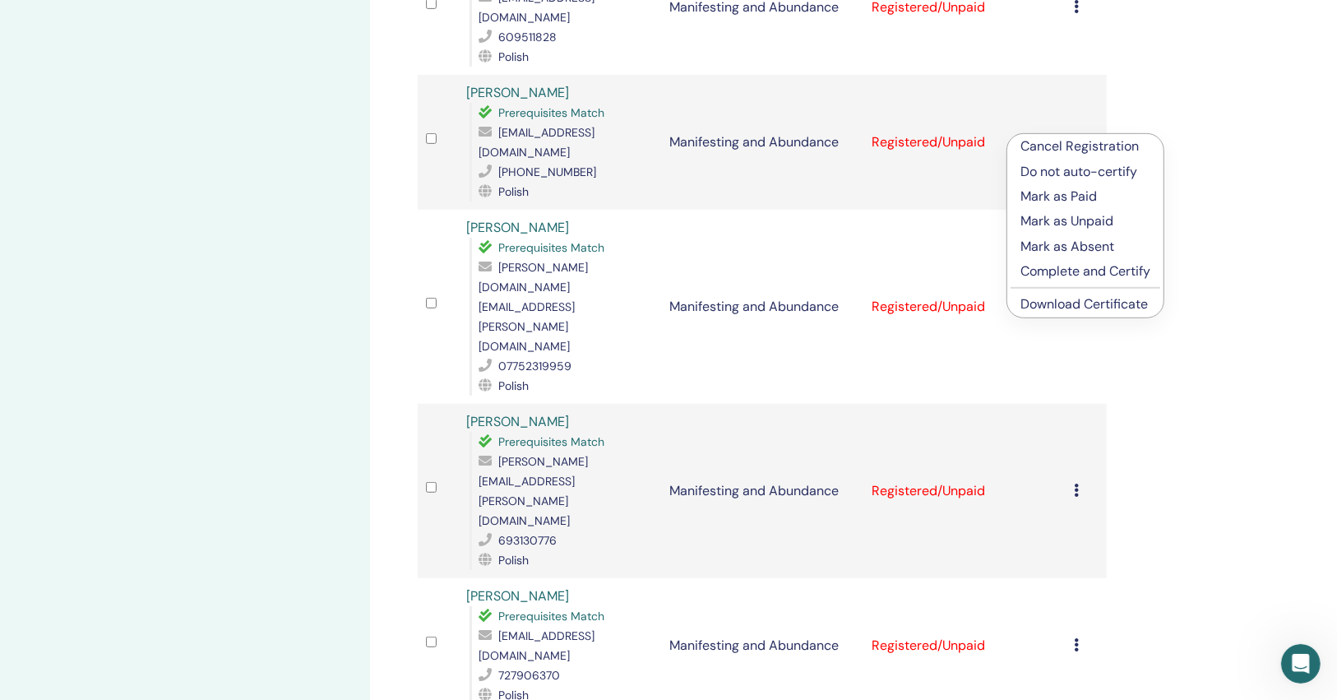
click at [1075, 297] on link "Download Certificate" at bounding box center [1083, 303] width 127 height 17
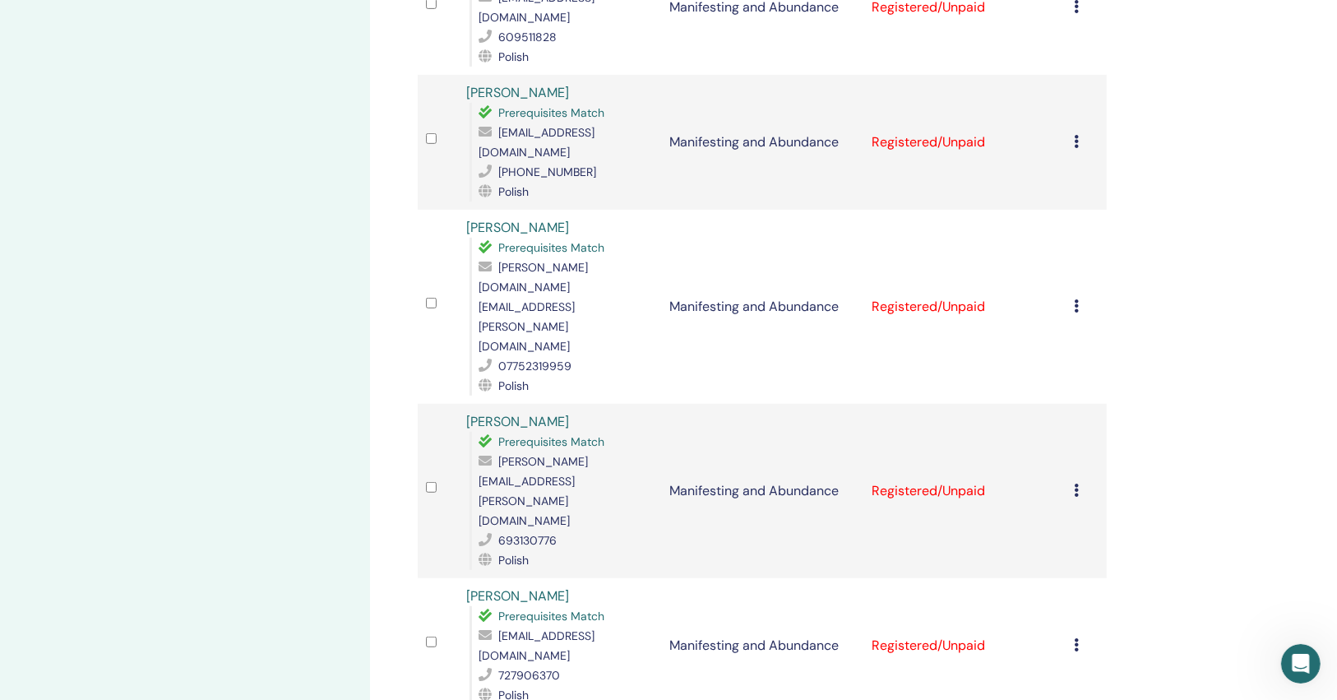
scroll to position [789, 0]
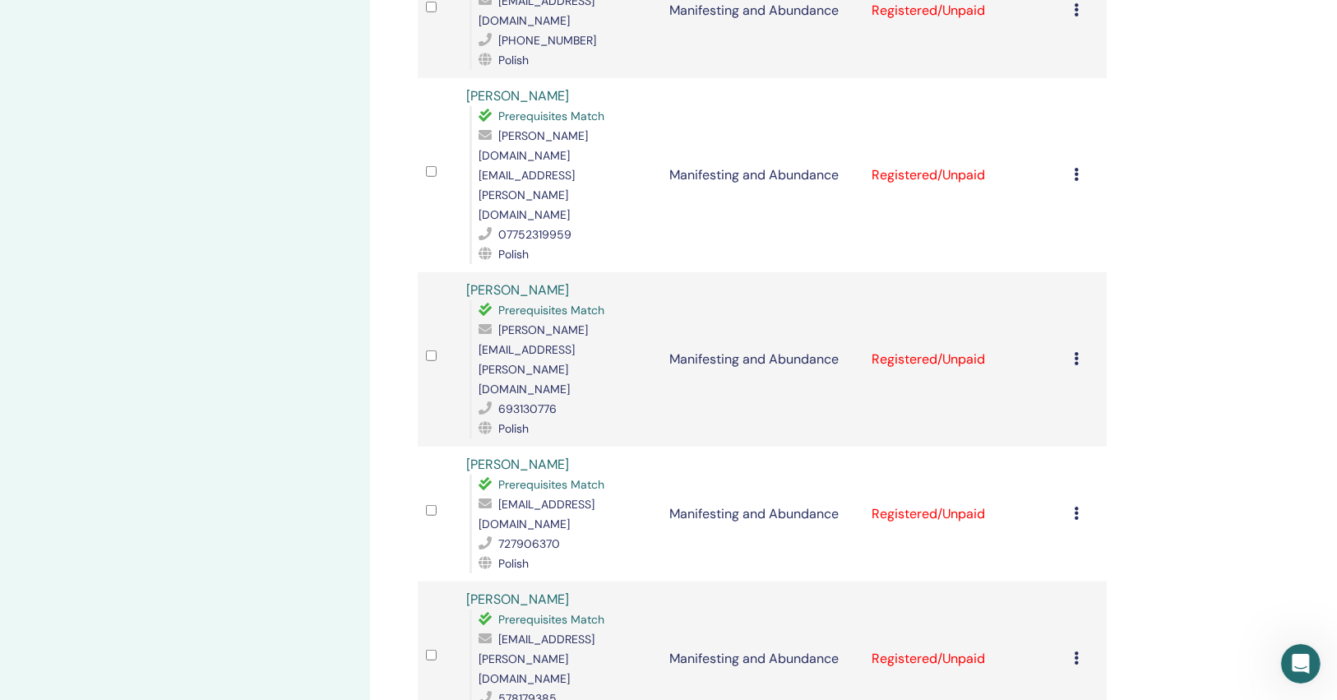
click at [589, 494] on div "kasia.blukacz@wp.pl" at bounding box center [564, 513] width 173 height 39
click at [588, 497] on span "kasia.blukacz@wp.pl" at bounding box center [536, 514] width 116 height 35
copy span "kasia.blukacz@wp.pl"
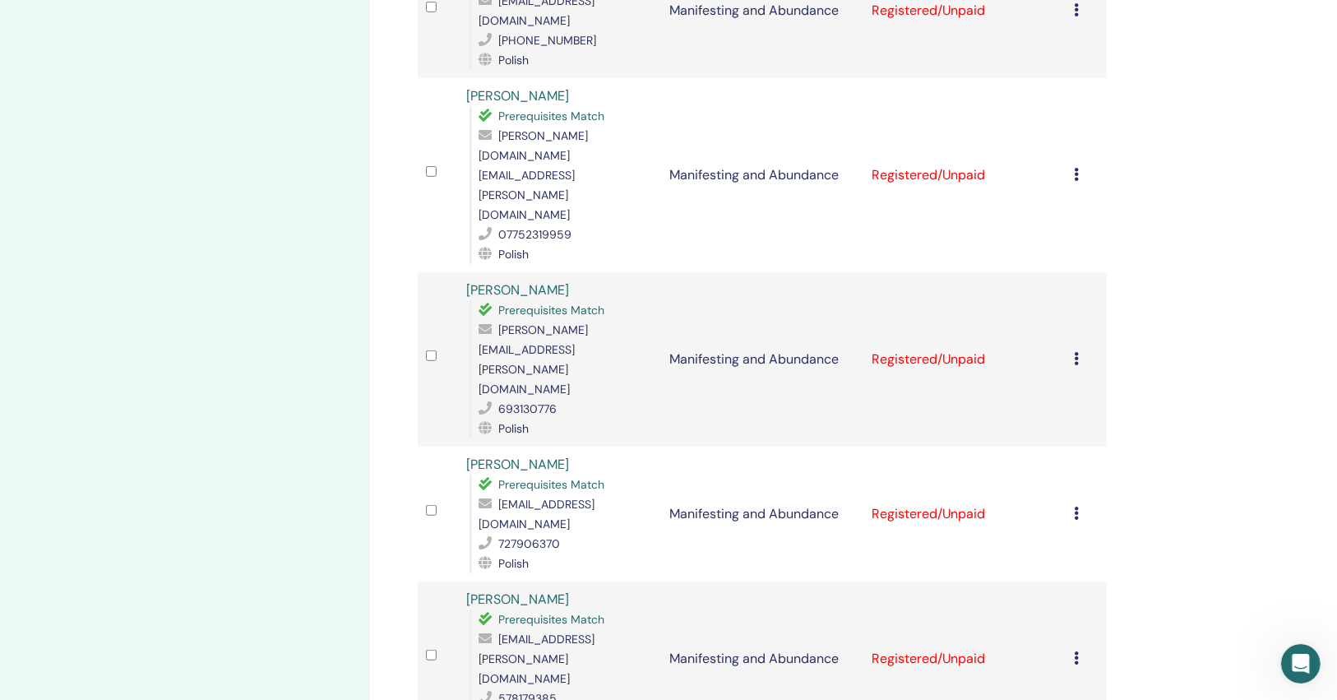
click at [1077, 506] on icon at bounding box center [1076, 512] width 5 height 13
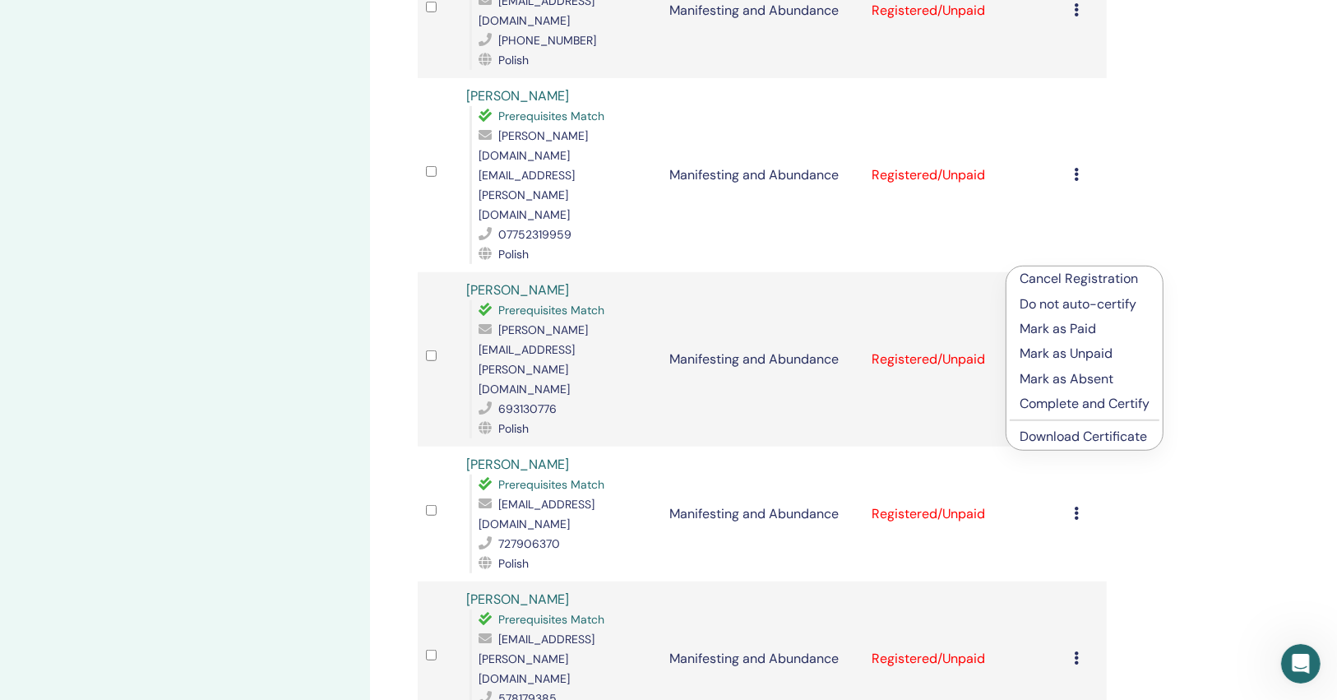
click at [1074, 432] on link "Download Certificate" at bounding box center [1082, 435] width 127 height 17
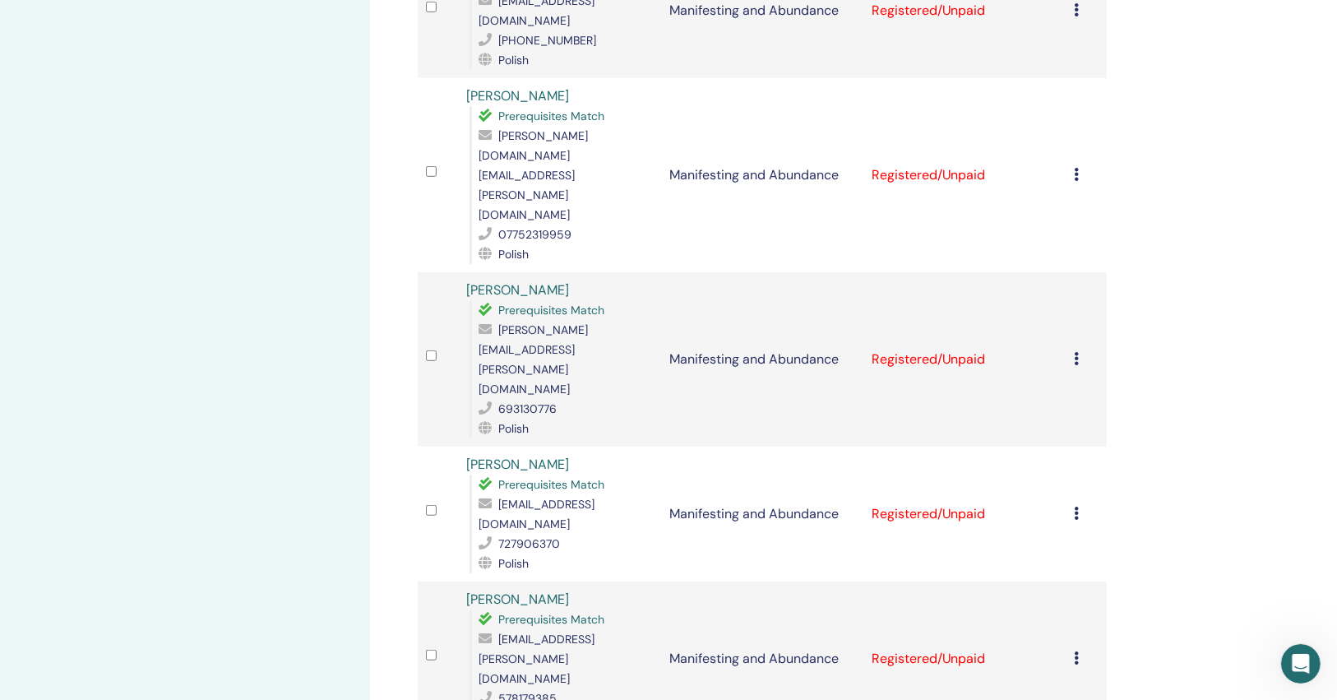
click at [610, 629] on div "damian.bochnak.wrk@gmail.com" at bounding box center [564, 658] width 173 height 59
click at [1077, 649] on div "Cancel Registration Do not auto-certify Mark as Paid Mark as Unpaid Mark as Abs…" at bounding box center [1086, 659] width 24 height 20
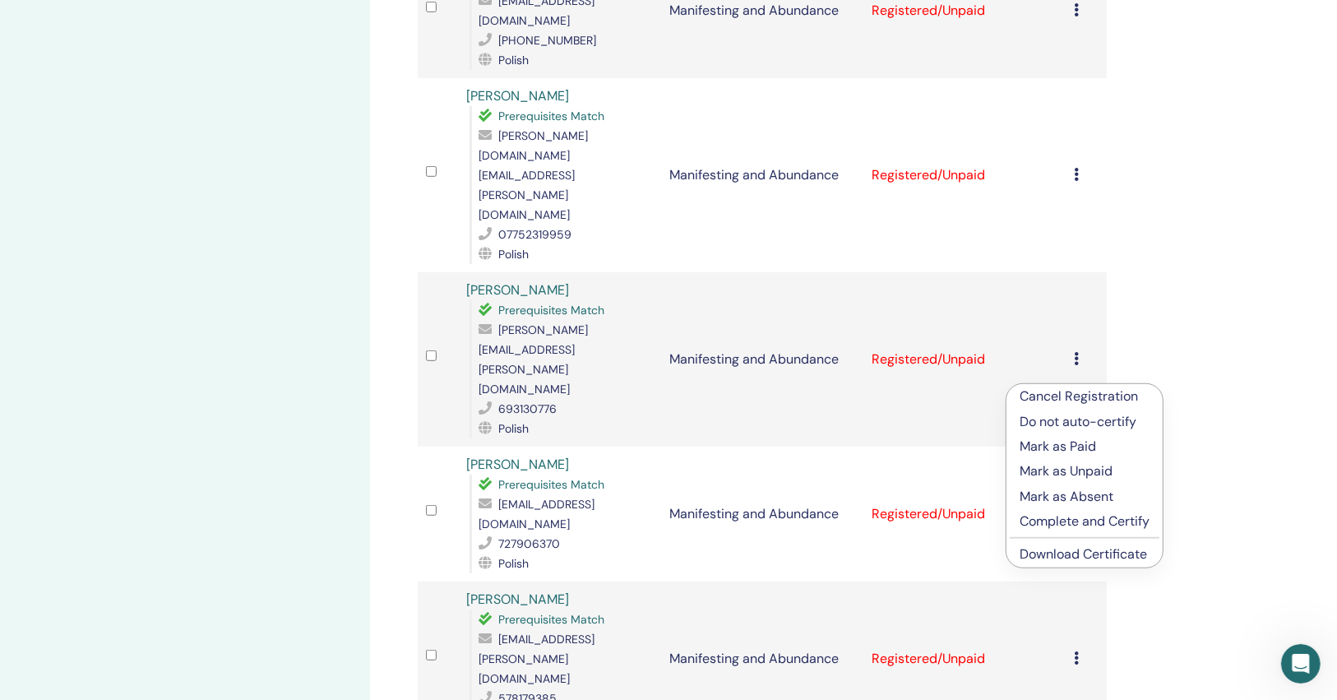
click at [1062, 562] on li "Download Certificate" at bounding box center [1084, 554] width 156 height 25
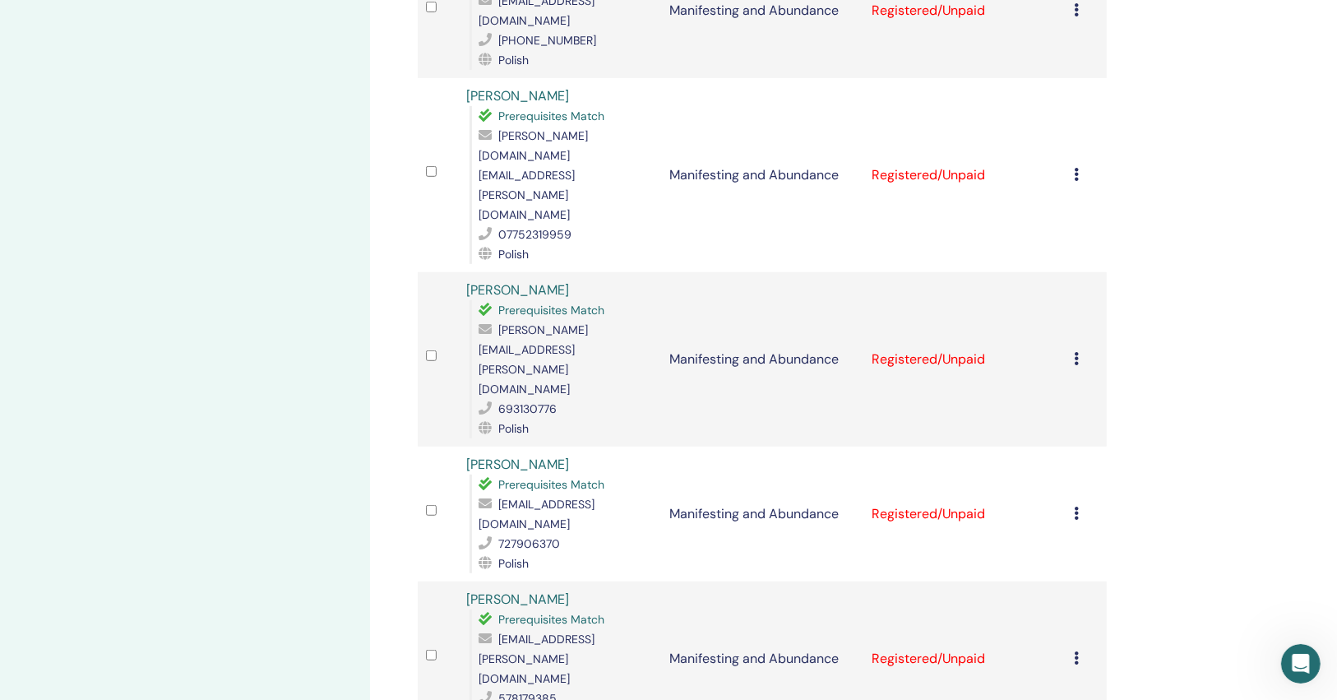
click at [1075, 651] on icon at bounding box center [1076, 657] width 5 height 13
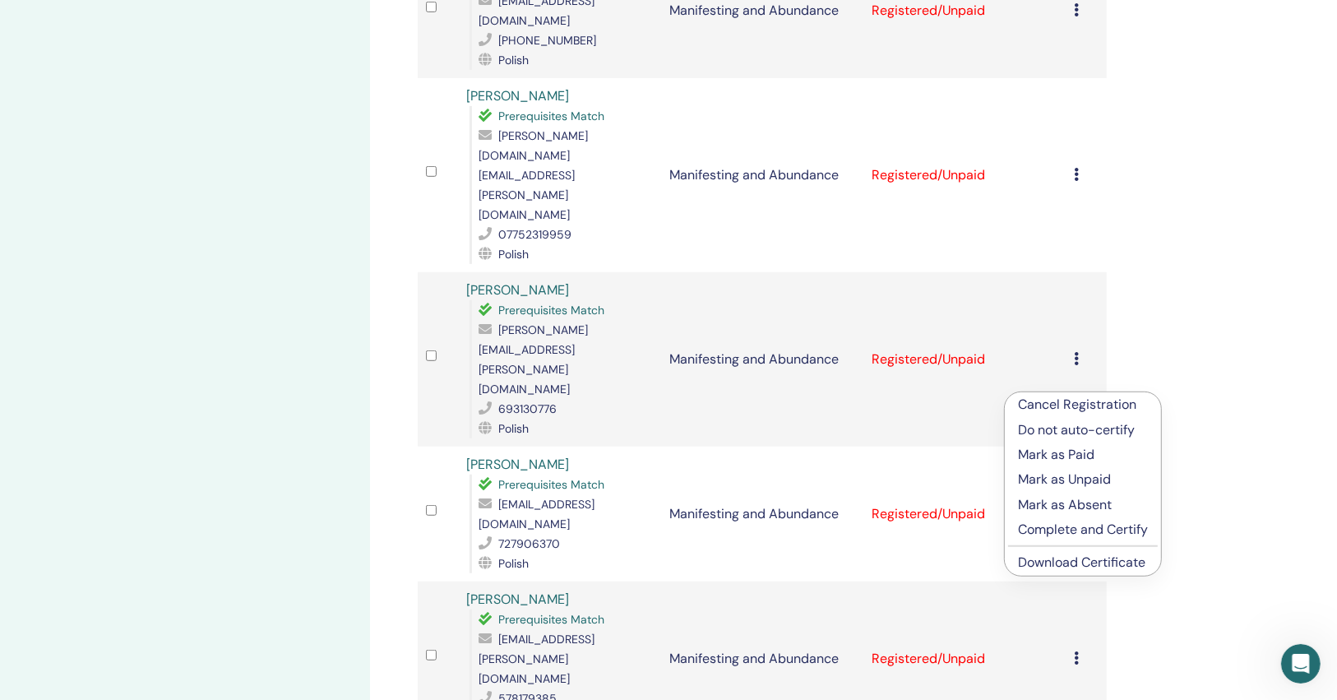
click at [1064, 566] on link "Download Certificate" at bounding box center [1081, 561] width 127 height 17
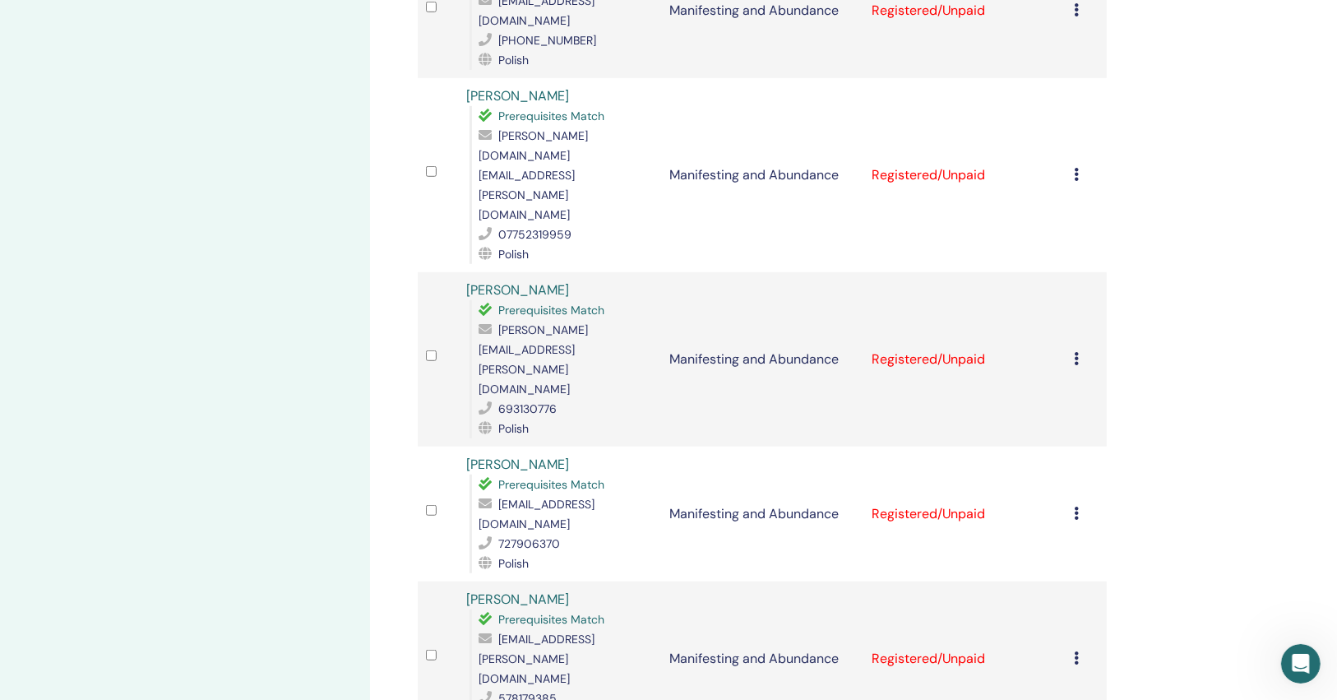
drag, startPoint x: 605, startPoint y: 533, endPoint x: 600, endPoint y: 515, distance: 18.7
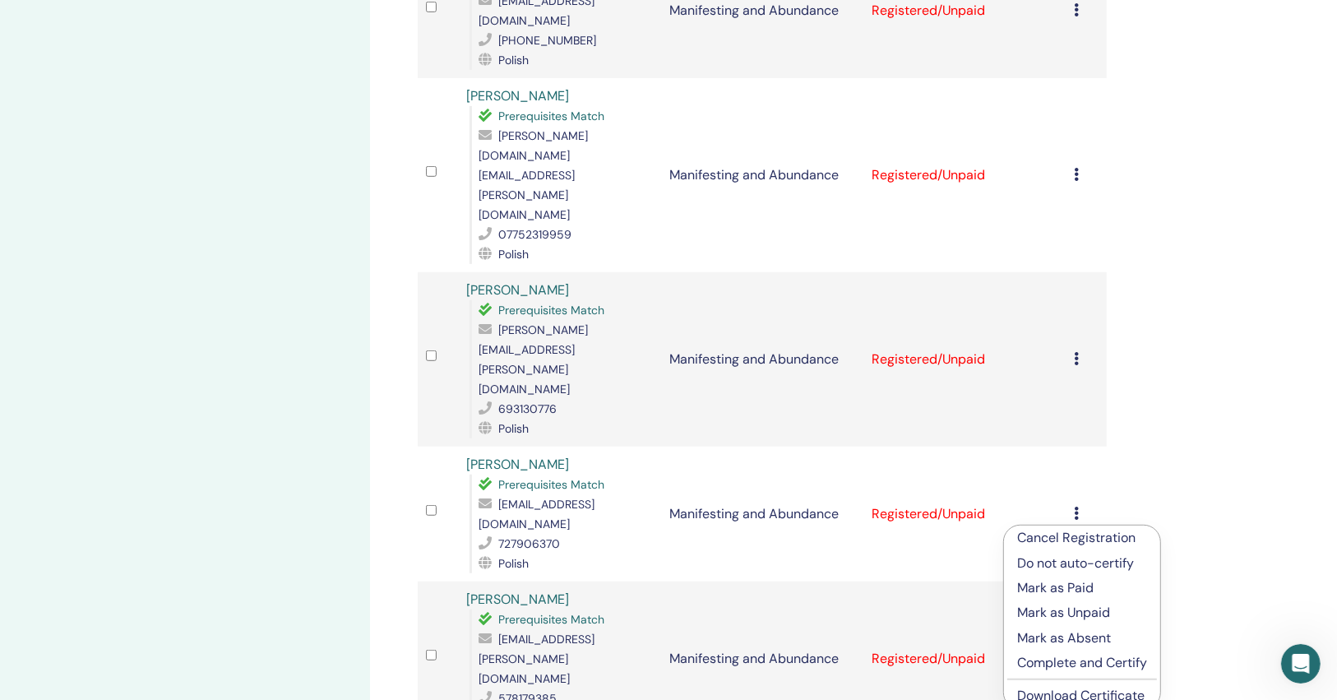
click at [1062, 692] on link "Download Certificate" at bounding box center [1080, 694] width 127 height 17
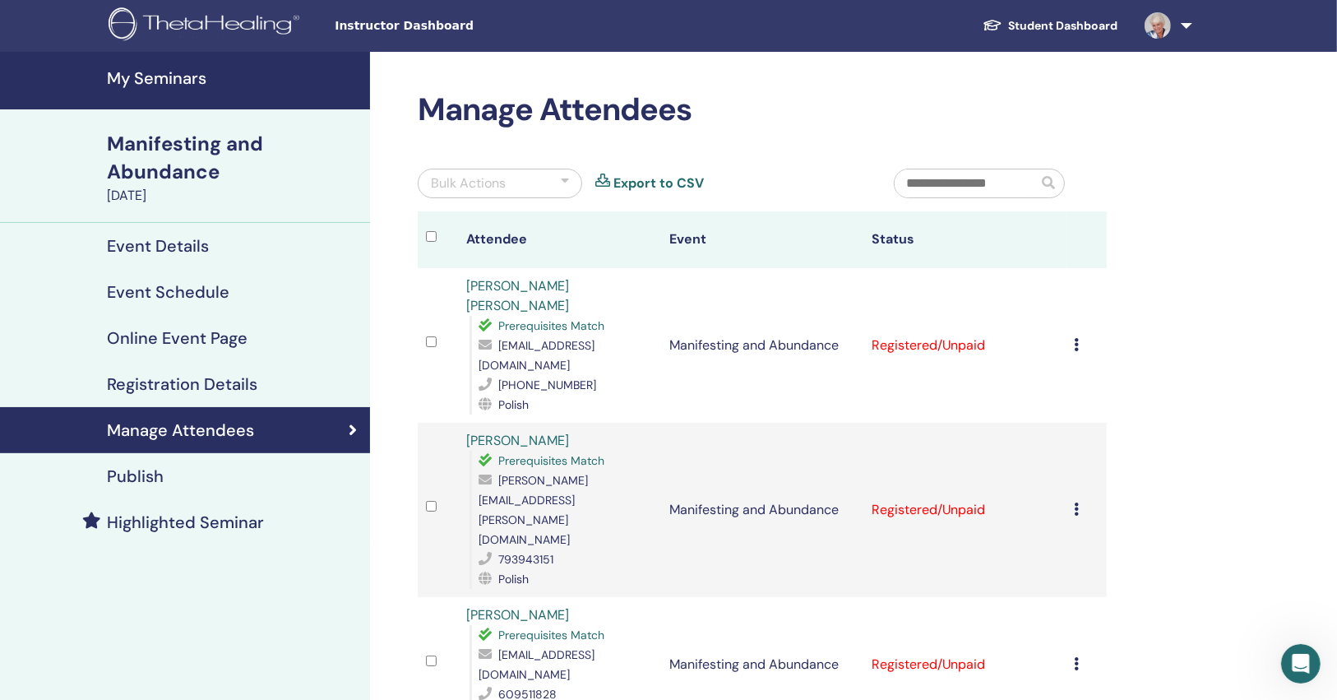
scroll to position [0, 0]
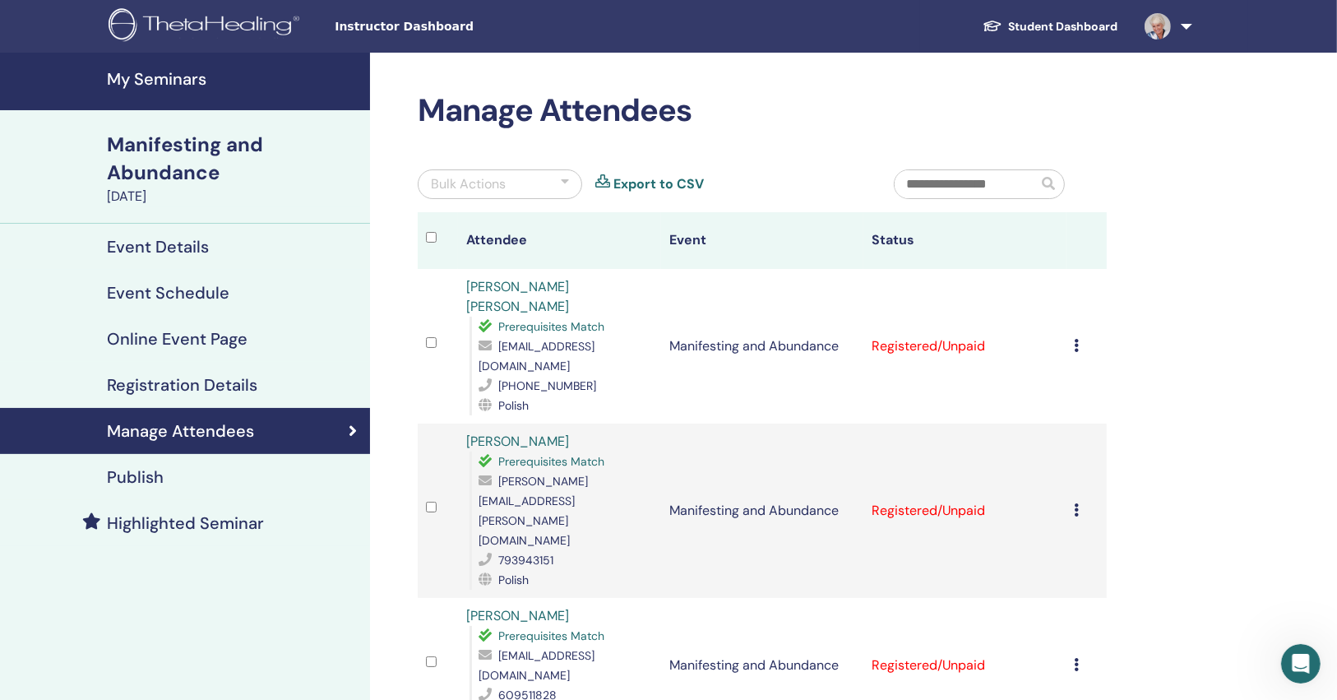
click at [107, 69] on h4 "My Seminars" at bounding box center [233, 79] width 253 height 20
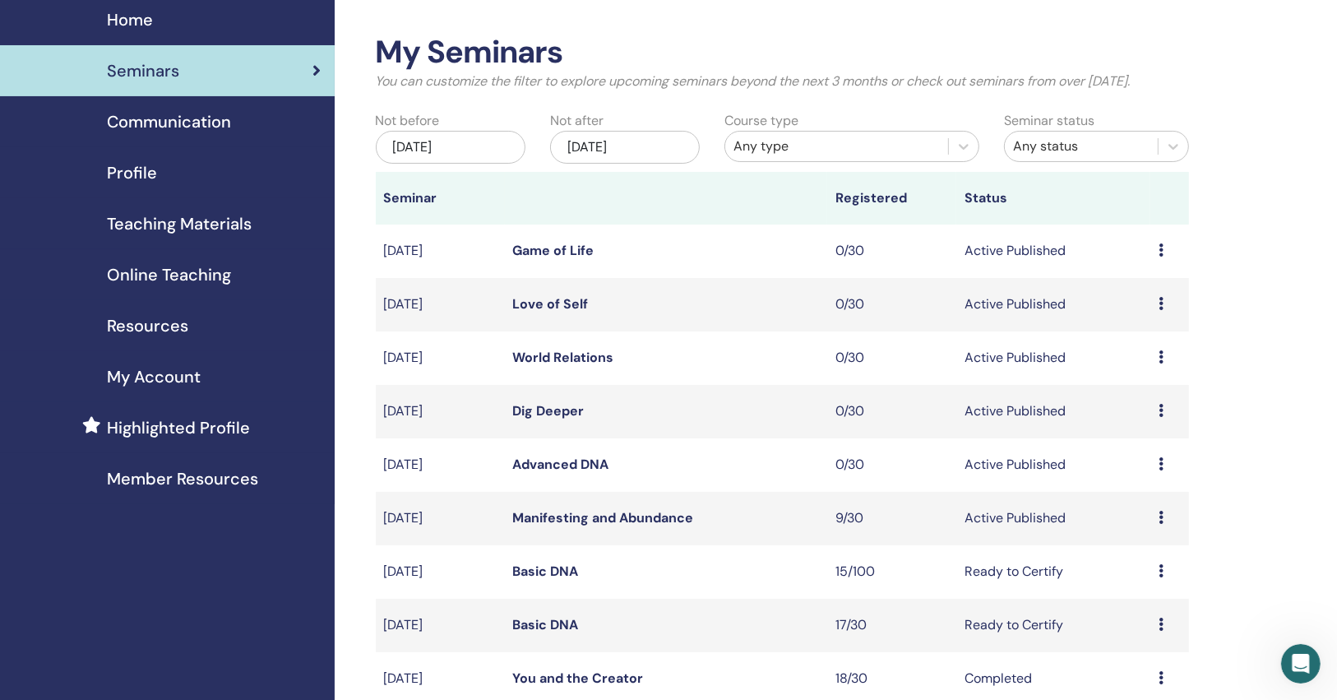
scroll to position [132, 0]
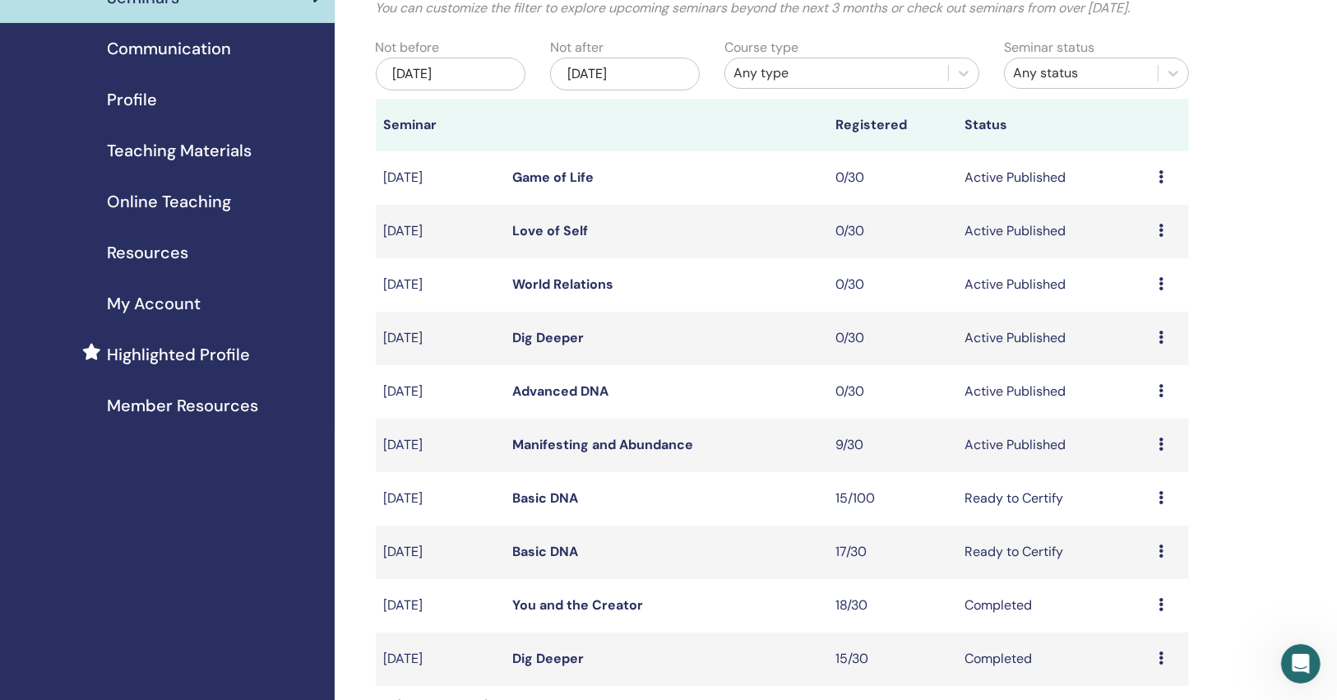
click at [584, 443] on link "Manifesting and Abundance" at bounding box center [603, 444] width 181 height 17
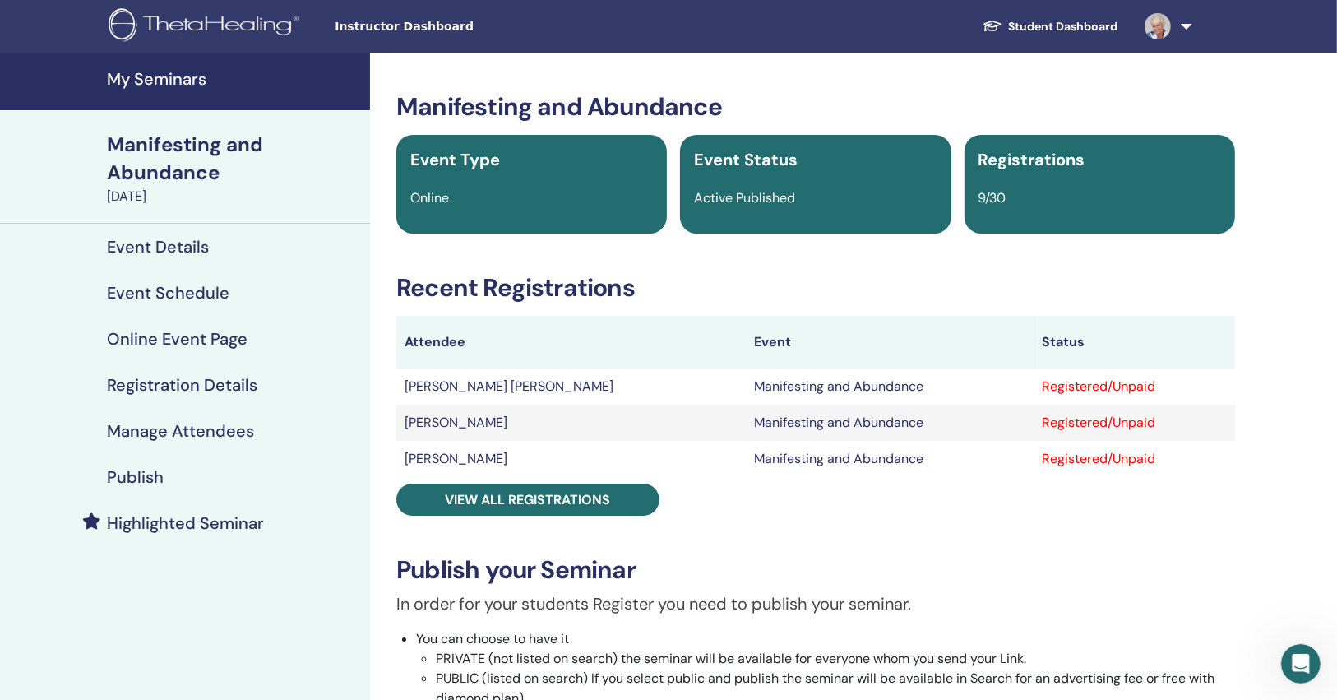
click at [214, 481] on div "Publish" at bounding box center [185, 477] width 344 height 20
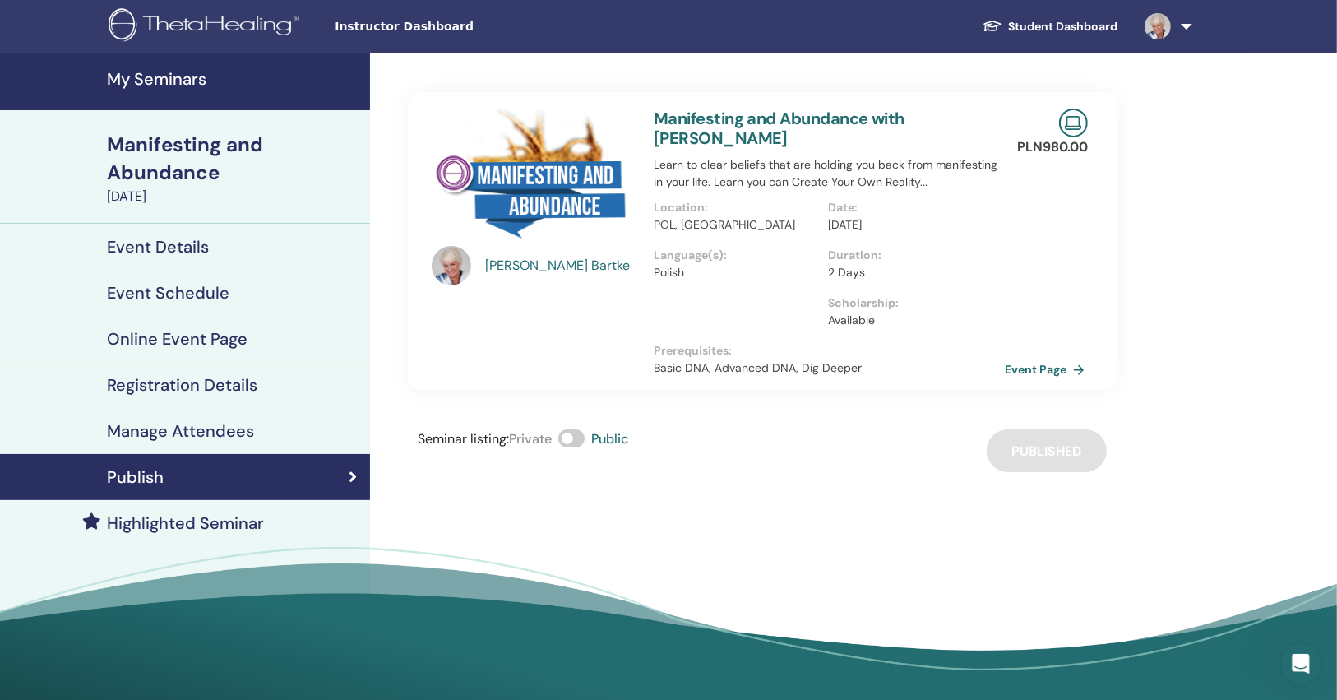
click at [1059, 370] on link "Event Page" at bounding box center [1048, 369] width 86 height 25
